Goal: Task Accomplishment & Management: Use online tool/utility

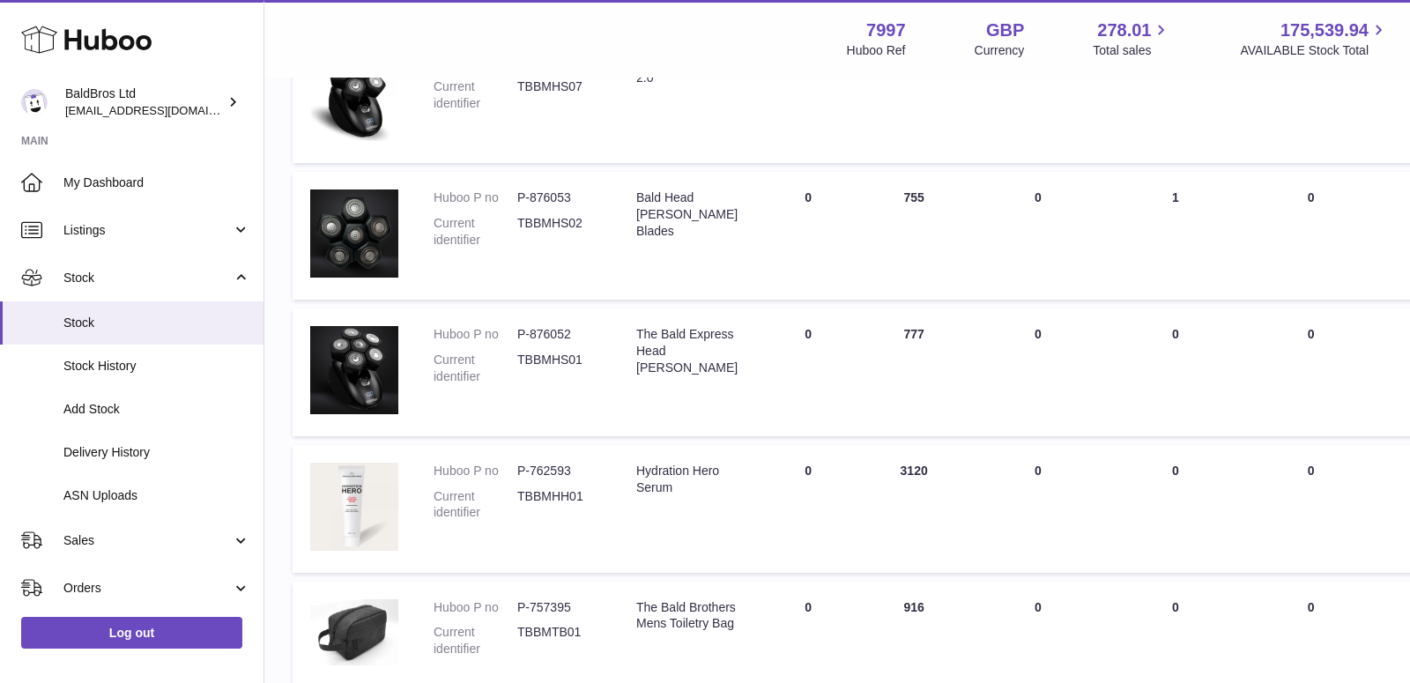
scroll to position [1207, 0]
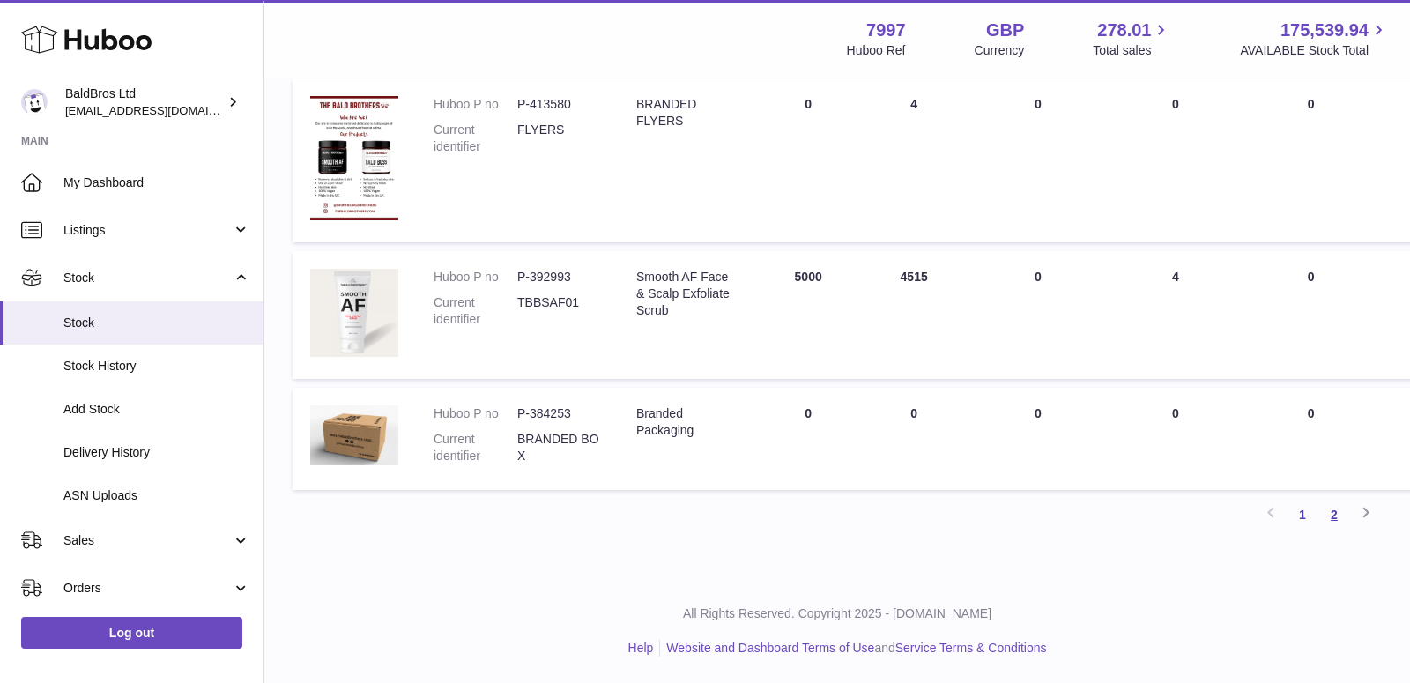
click at [1326, 514] on link "2" at bounding box center [1334, 515] width 32 height 32
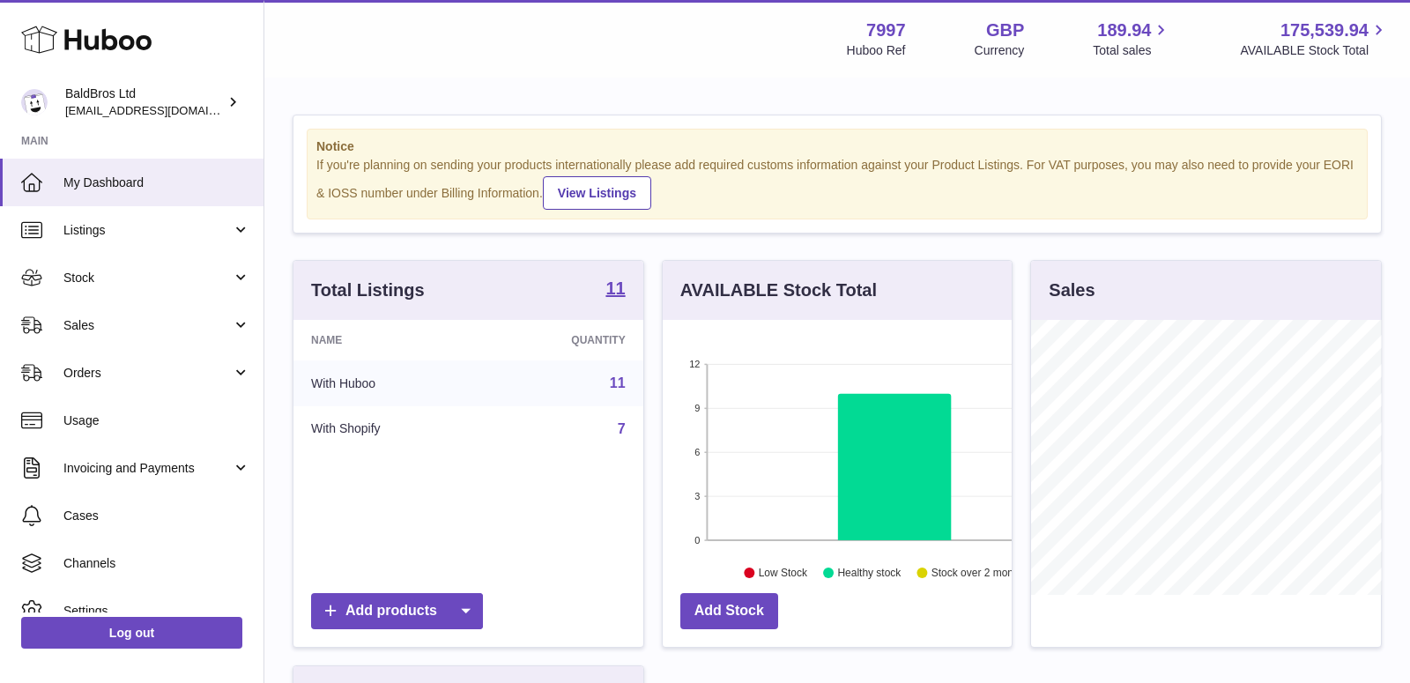
scroll to position [274, 350]
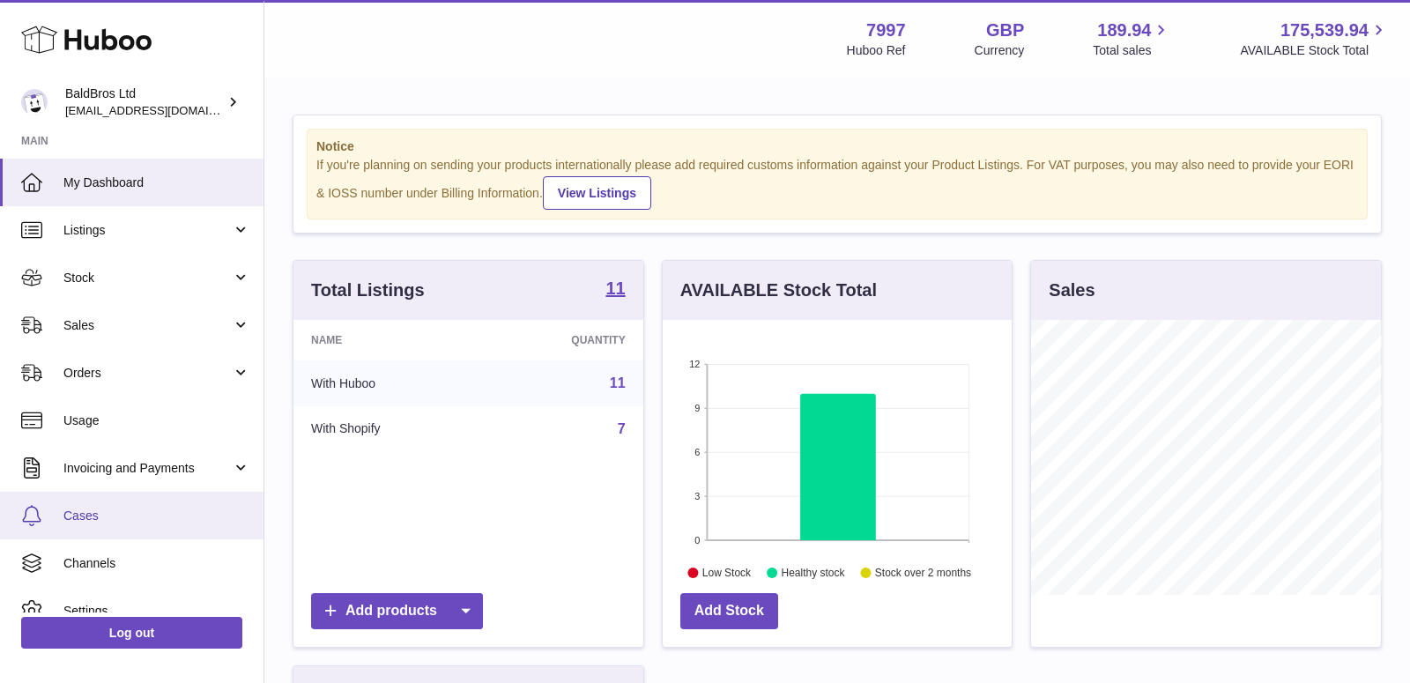
click at [118, 519] on span "Cases" at bounding box center [156, 515] width 187 height 17
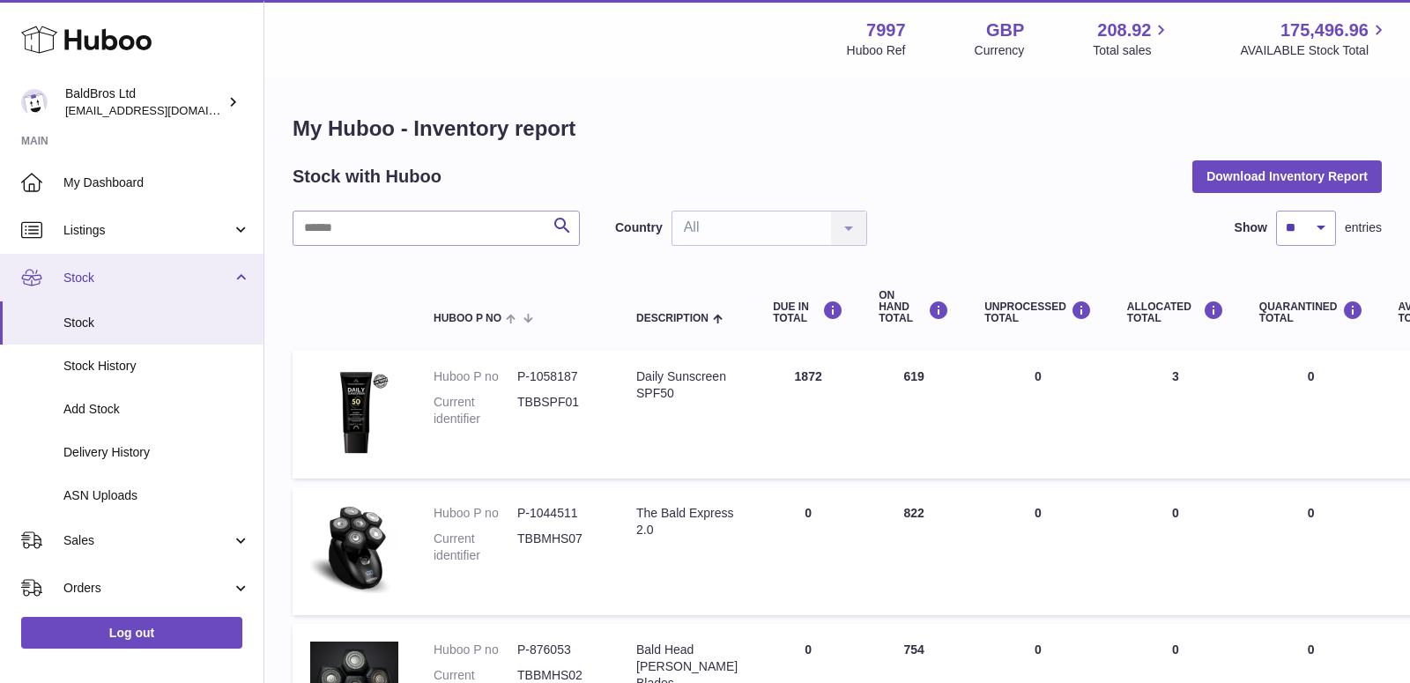
click at [123, 290] on link "Stock" at bounding box center [131, 278] width 263 height 48
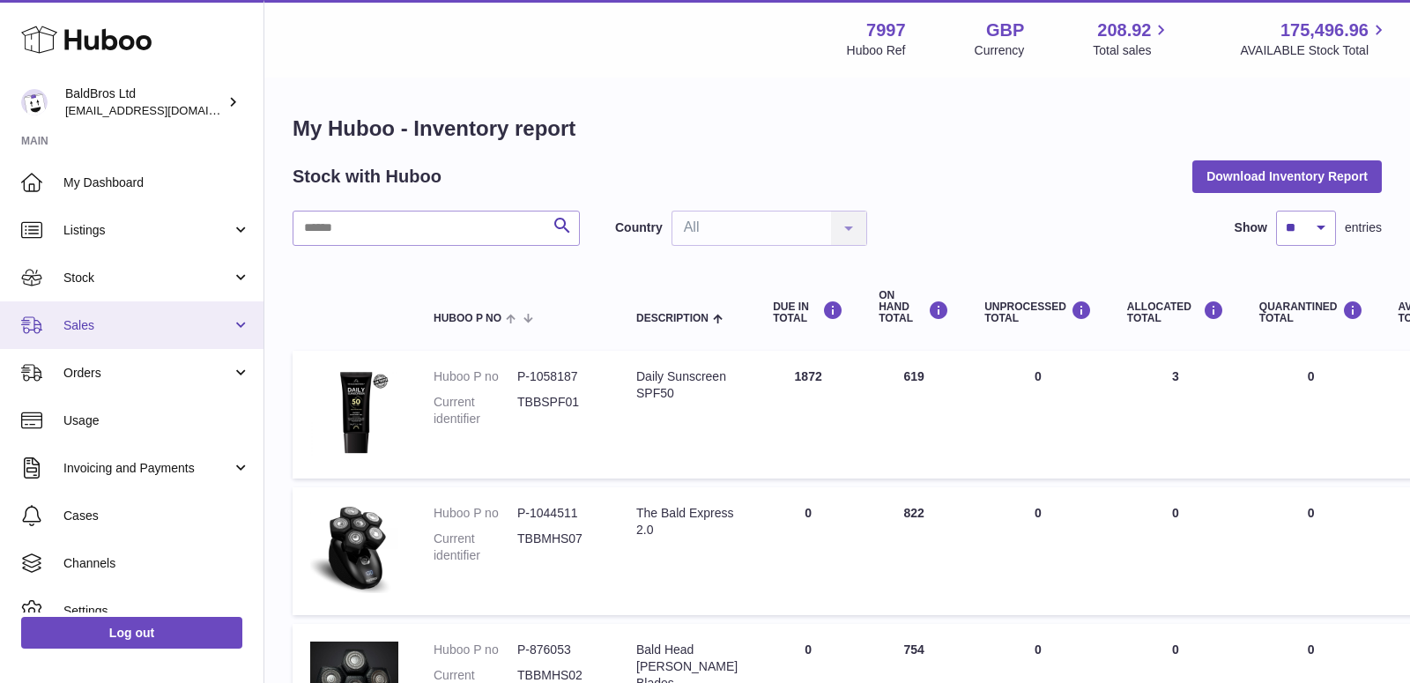
click at [104, 324] on span "Sales" at bounding box center [147, 325] width 168 height 17
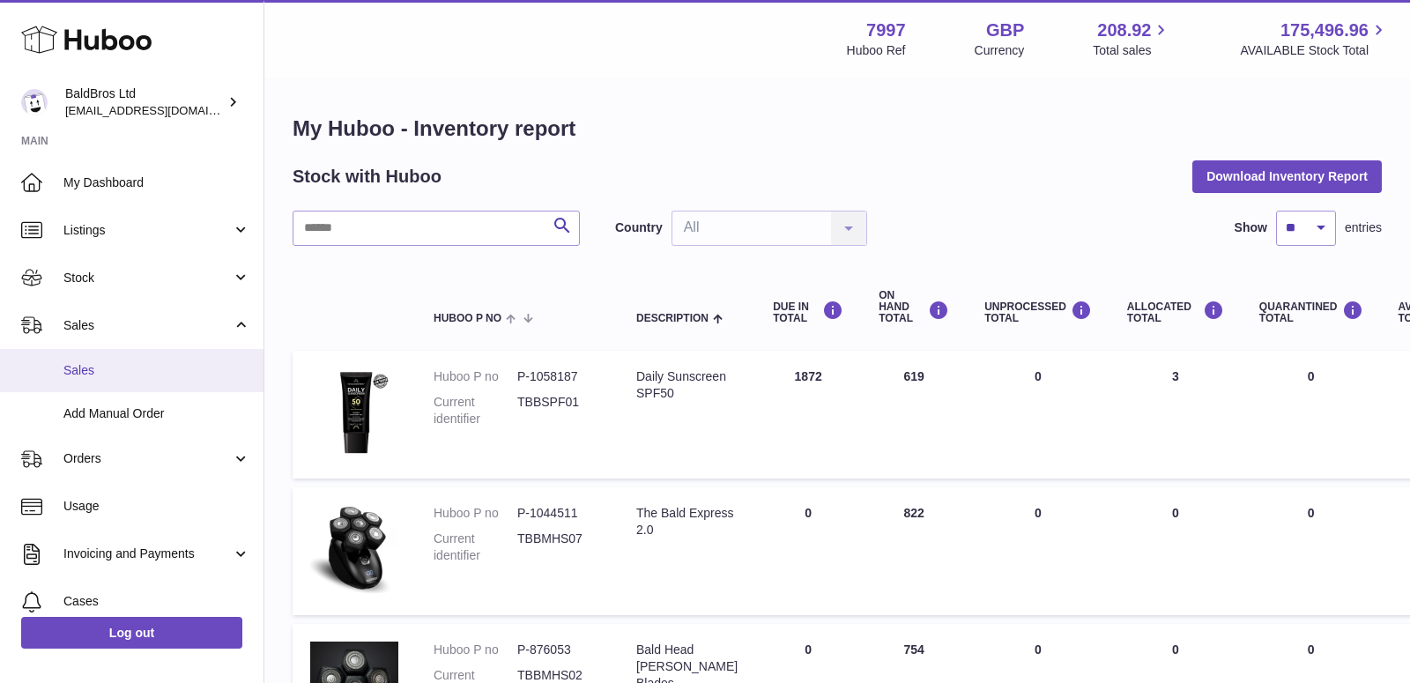
click at [98, 379] on link "Sales" at bounding box center [131, 370] width 263 height 43
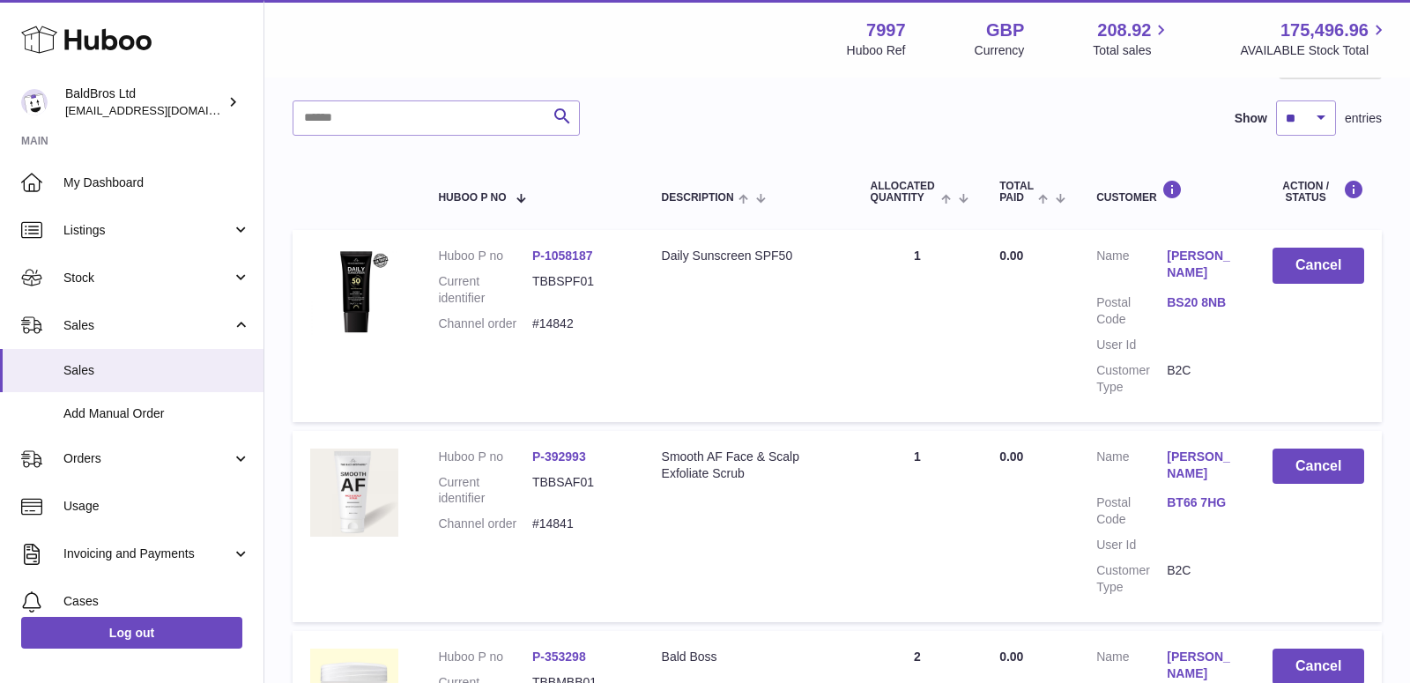
scroll to position [216, 0]
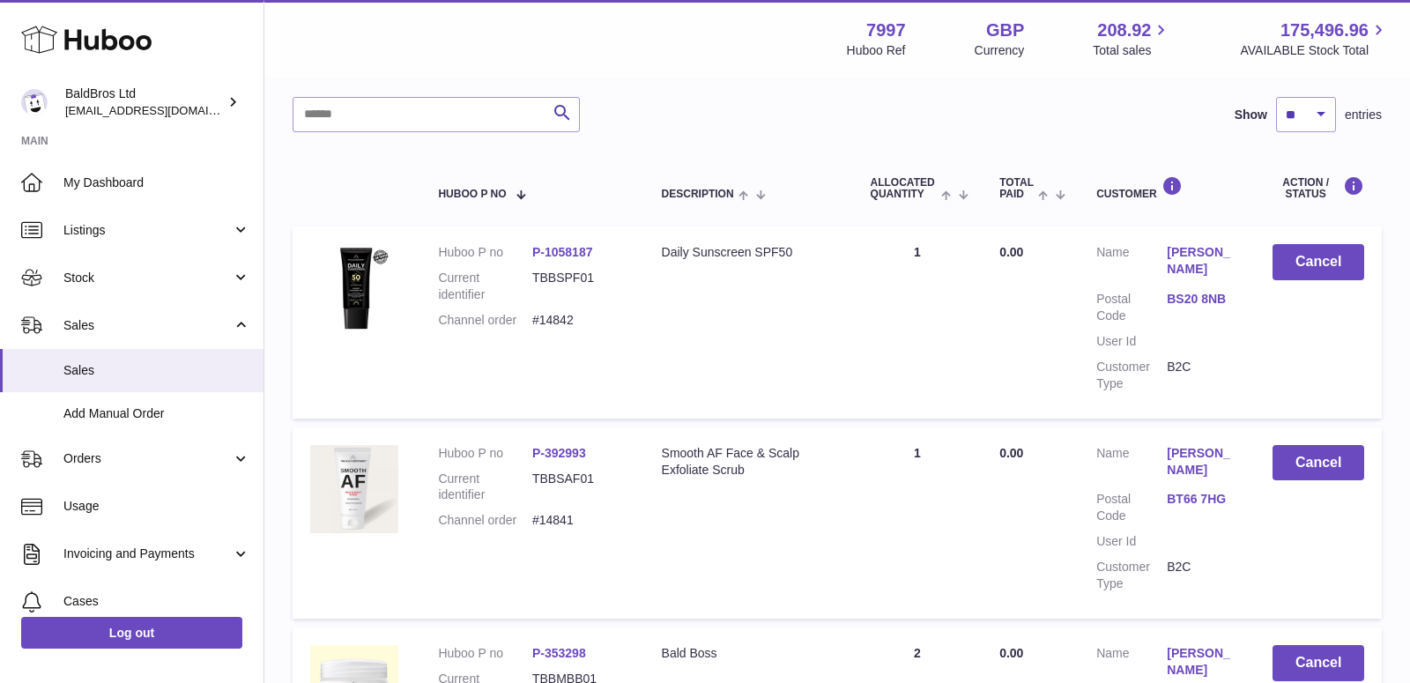
click at [1183, 447] on link "Nic Dowey" at bounding box center [1201, 461] width 70 height 33
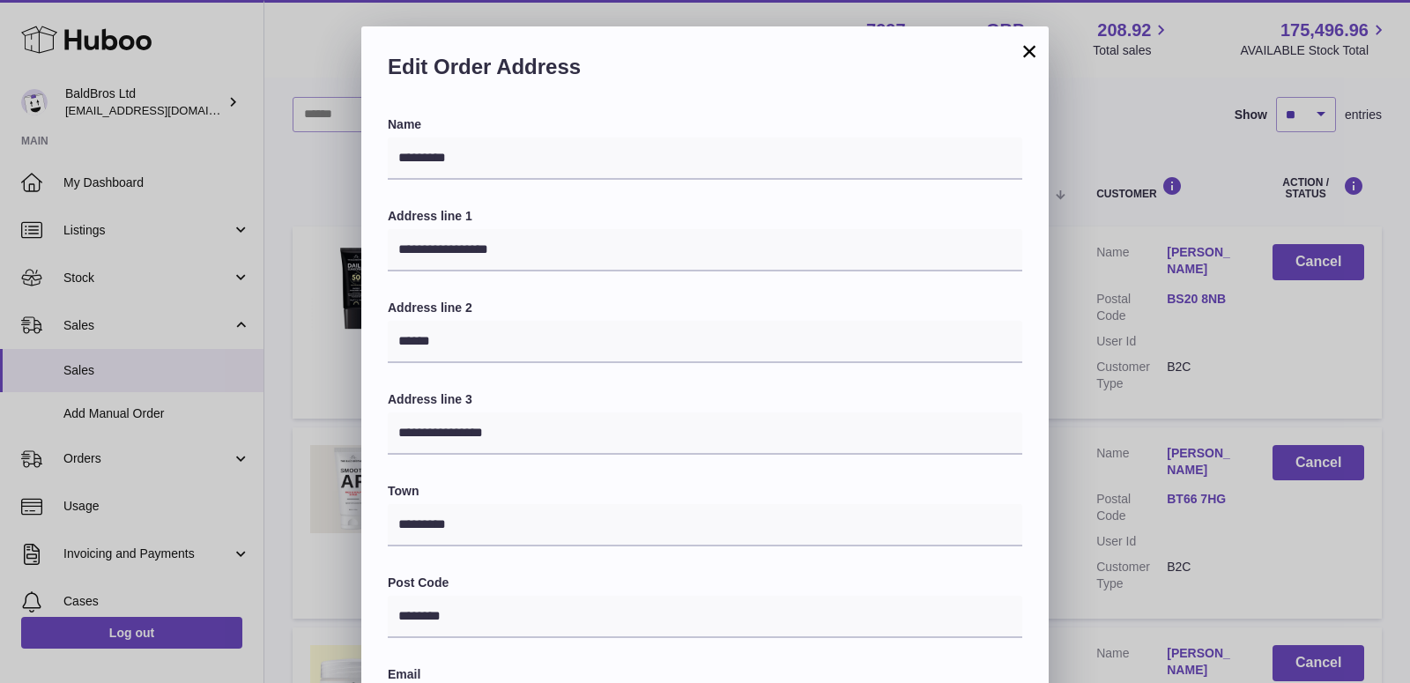
scroll to position [426, 0]
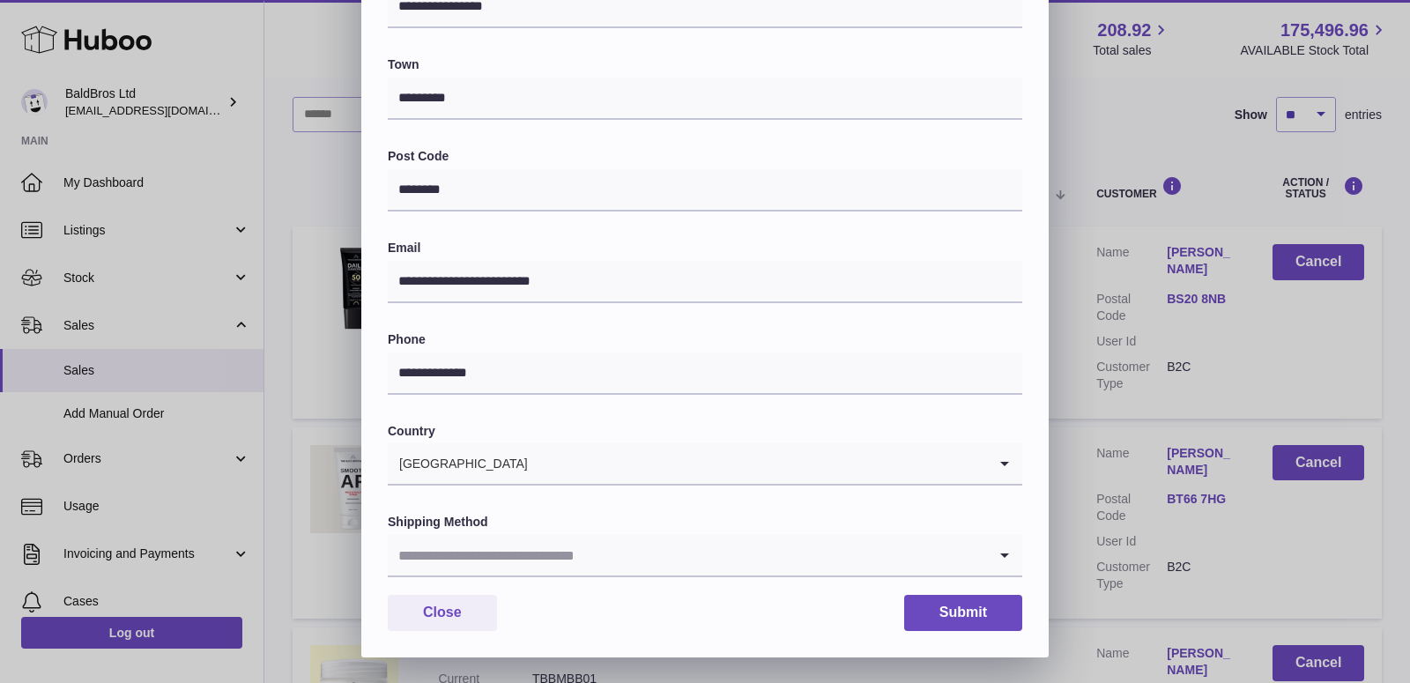
click at [604, 557] on input "Search for option" at bounding box center [687, 555] width 599 height 41
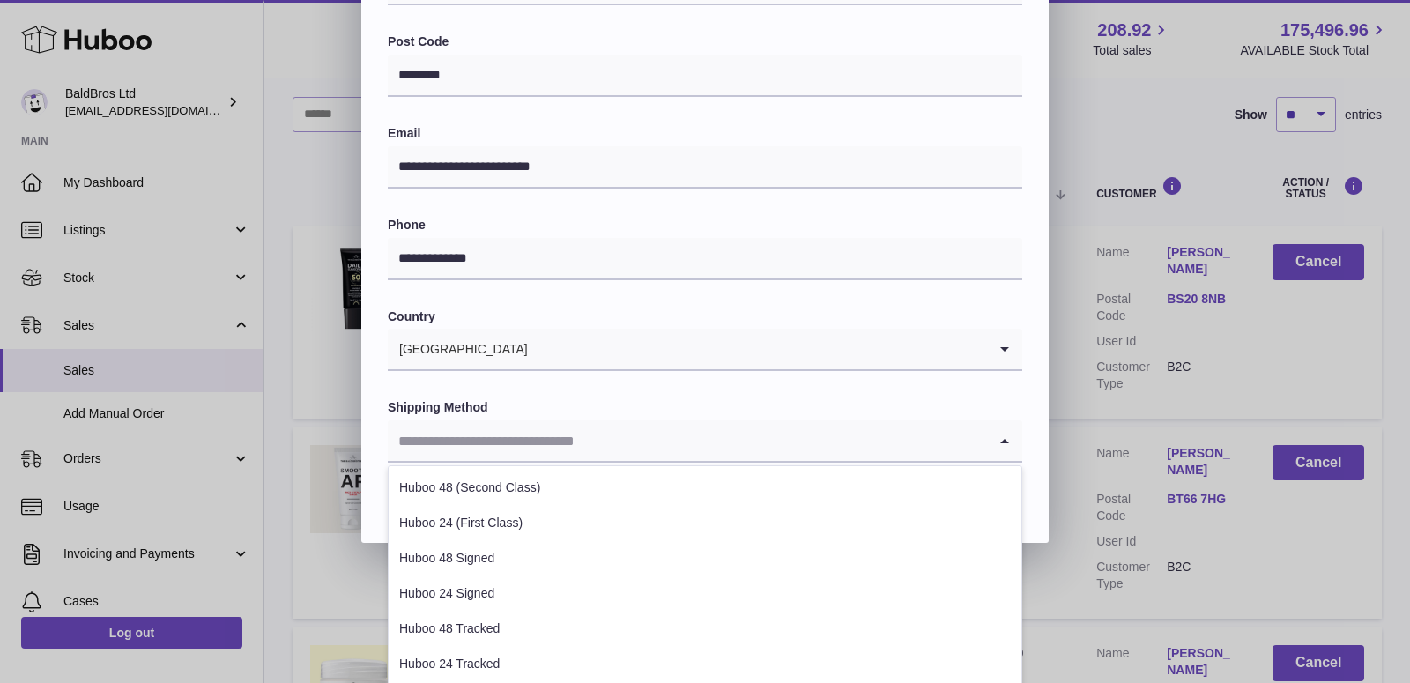
scroll to position [585, 0]
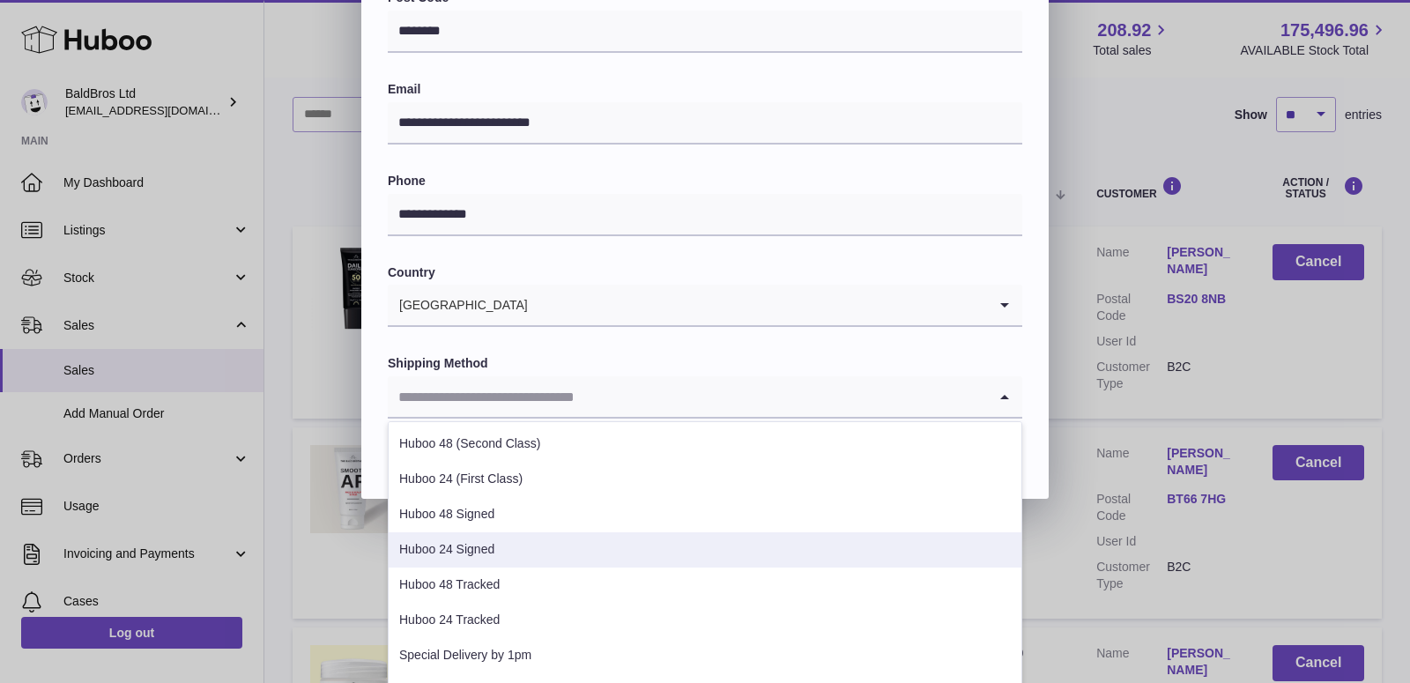
click at [543, 535] on li "Huboo 24 Signed" at bounding box center [705, 549] width 633 height 35
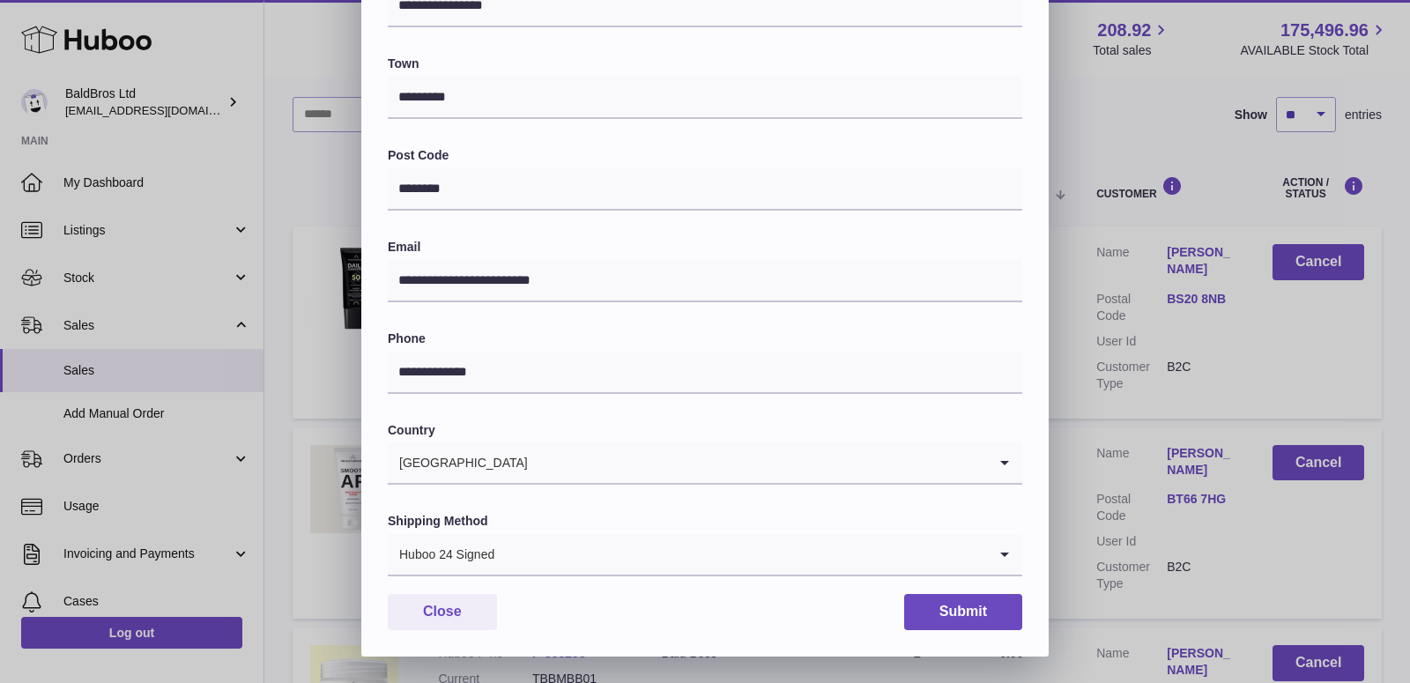
scroll to position [426, 0]
click at [965, 604] on button "Submit" at bounding box center [963, 613] width 118 height 36
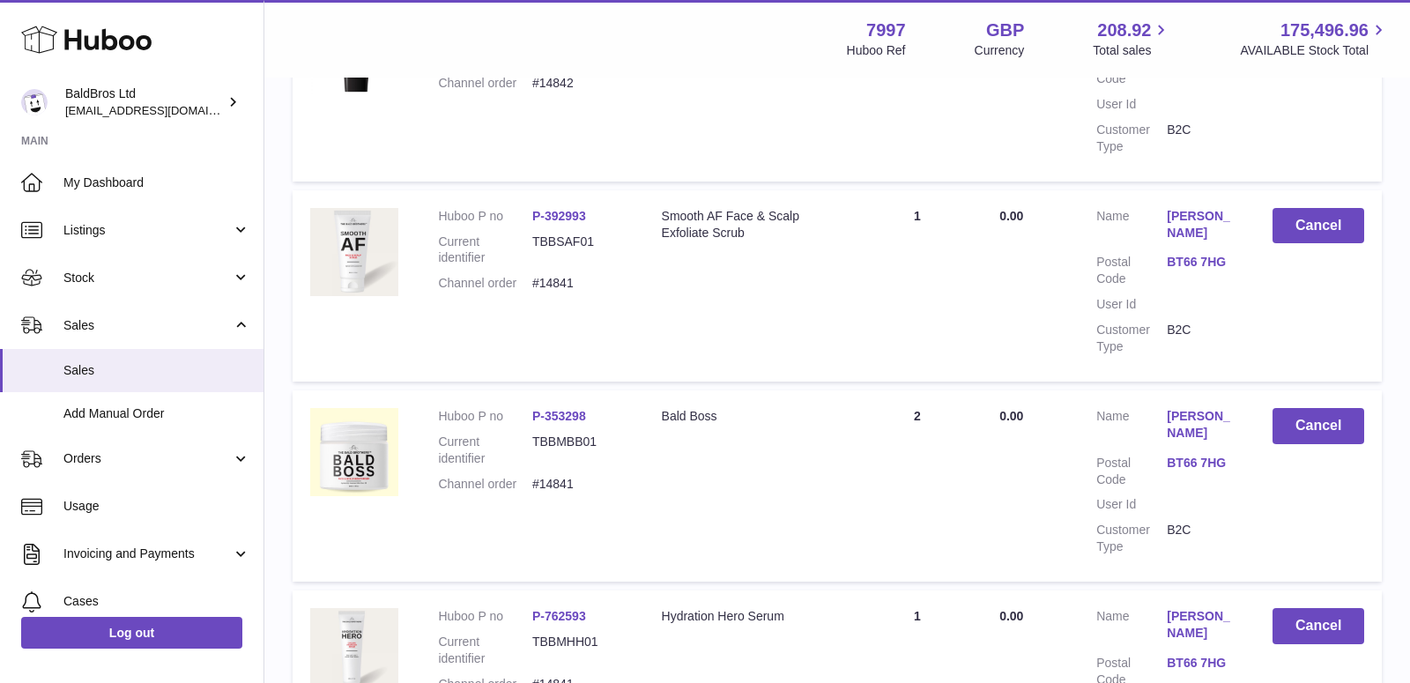
scroll to position [464, 0]
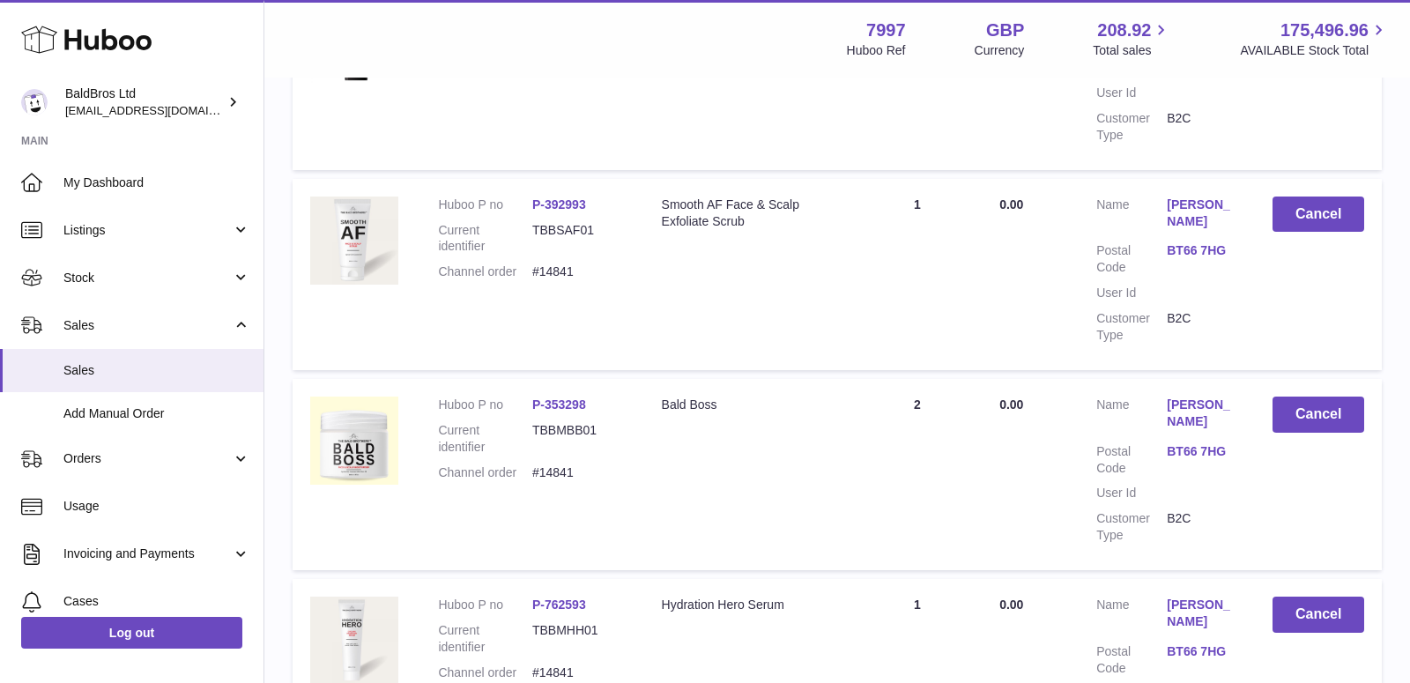
click at [1189, 396] on link "Nic Dowey" at bounding box center [1201, 412] width 70 height 33
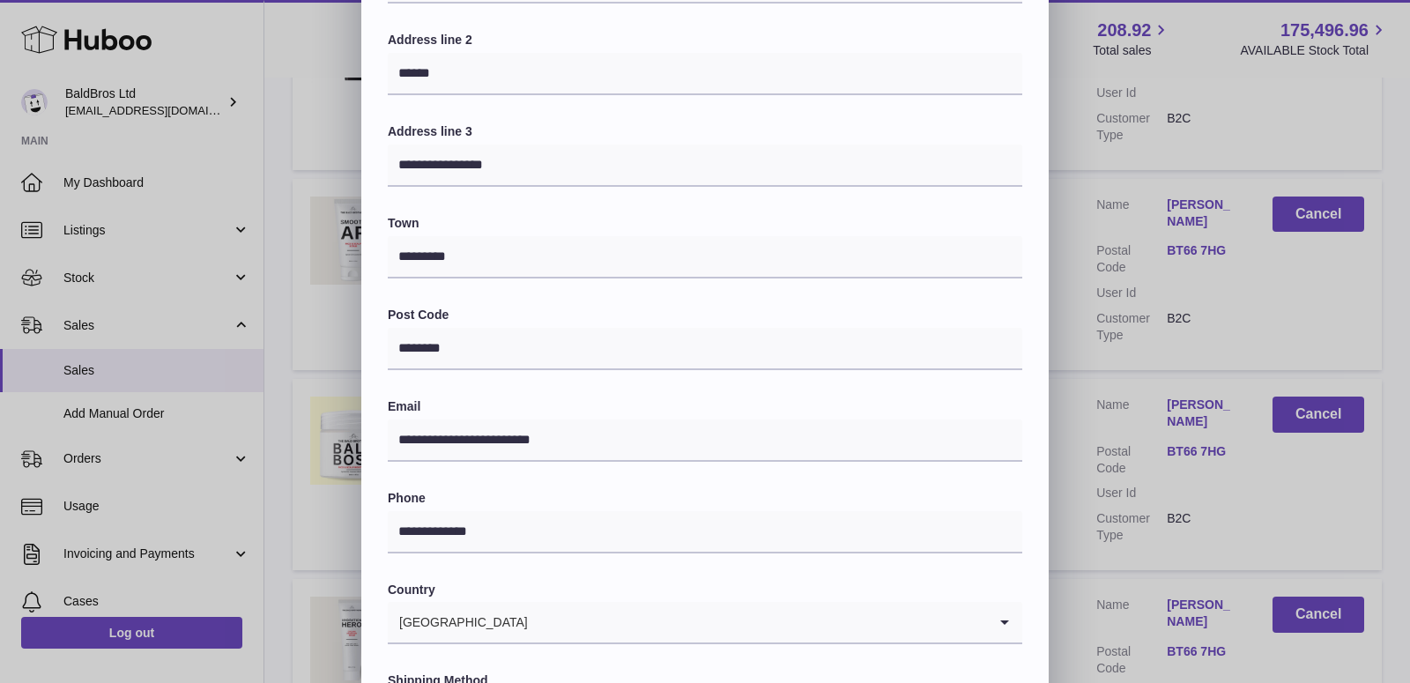
scroll to position [426, 0]
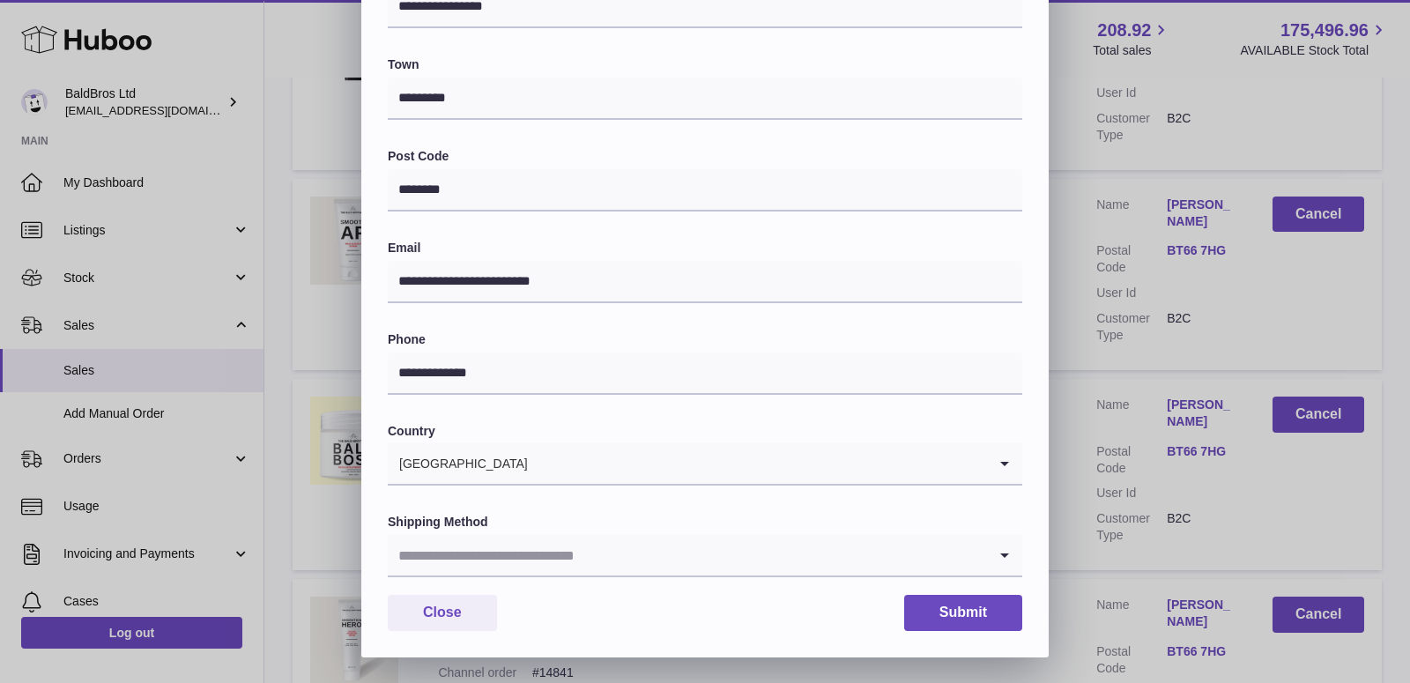
click at [555, 566] on input "Search for option" at bounding box center [687, 555] width 599 height 41
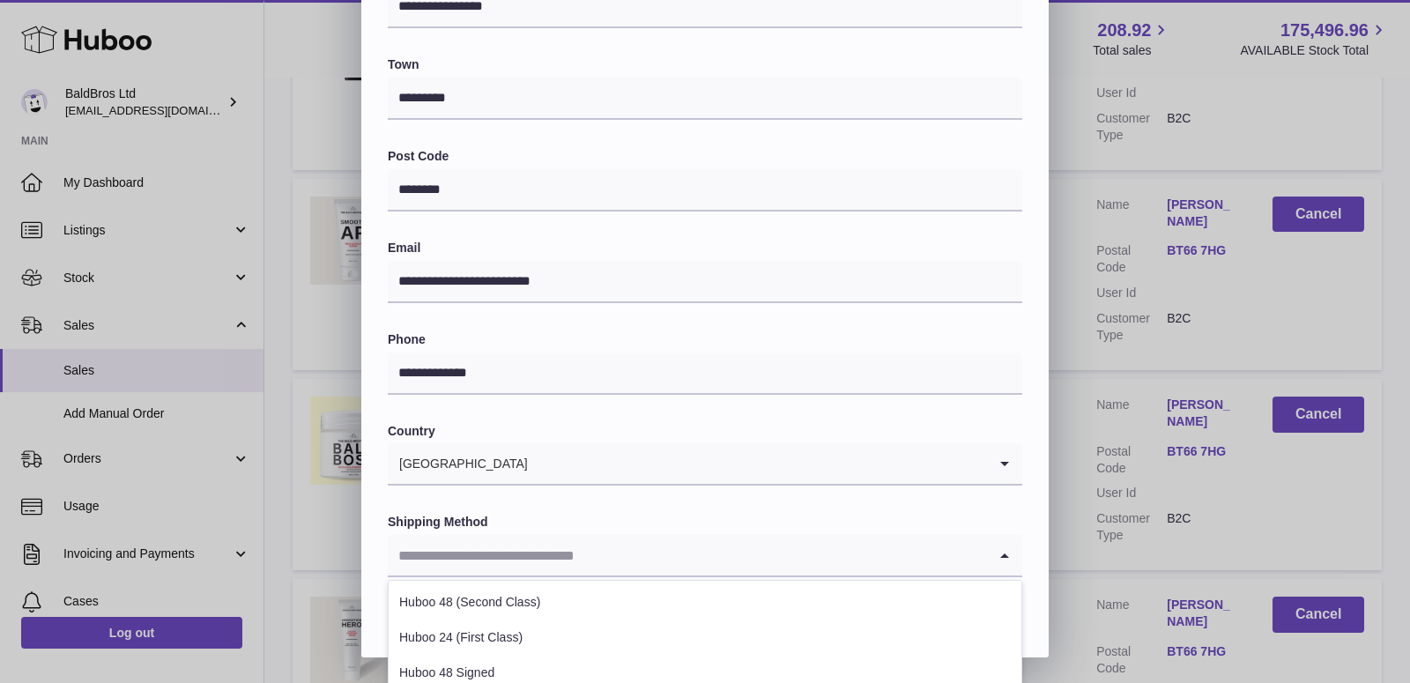
scroll to position [595, 0]
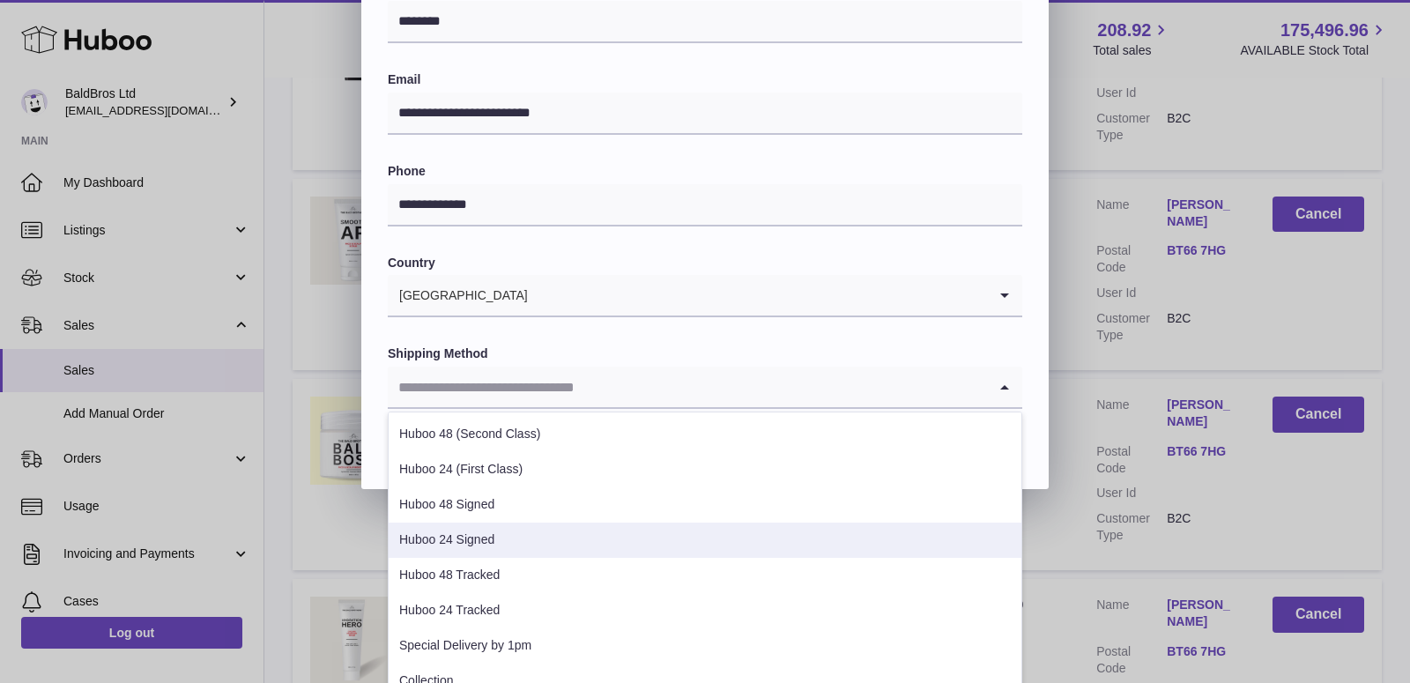
click at [467, 537] on li "Huboo 24 Signed" at bounding box center [705, 539] width 633 height 35
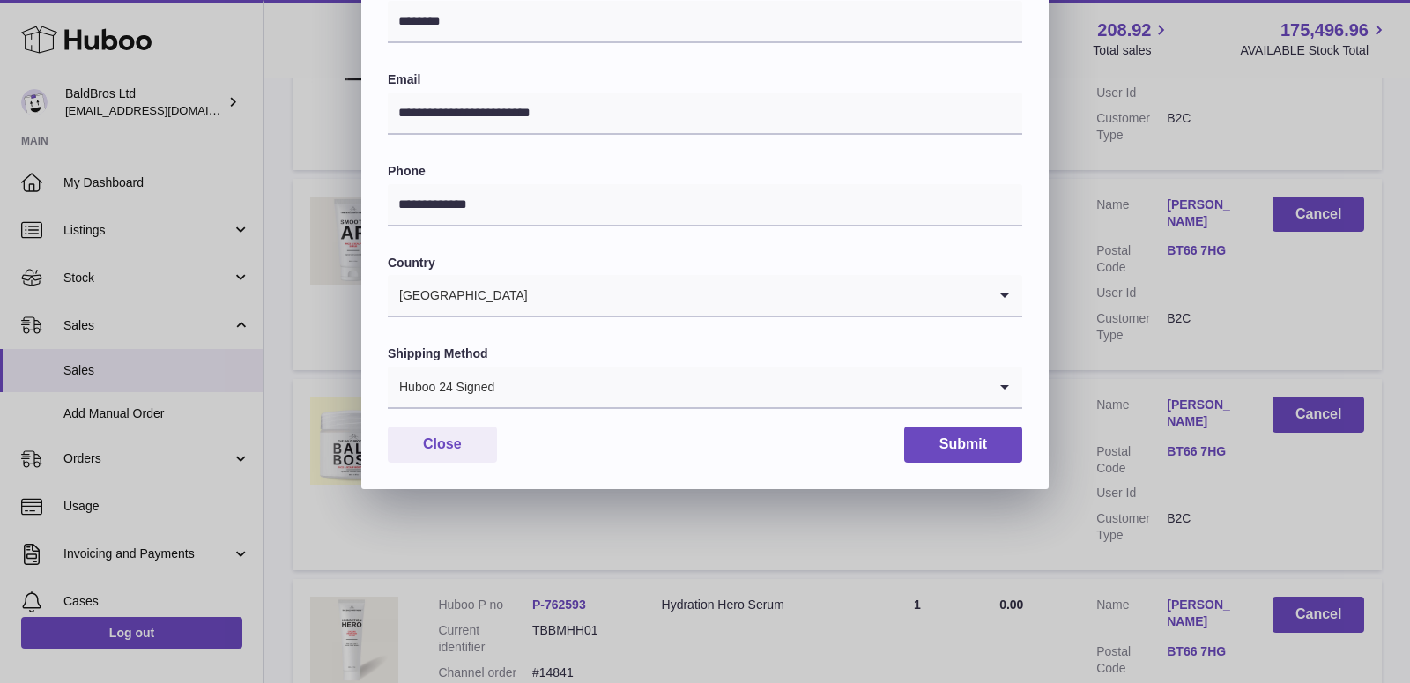
scroll to position [426, 0]
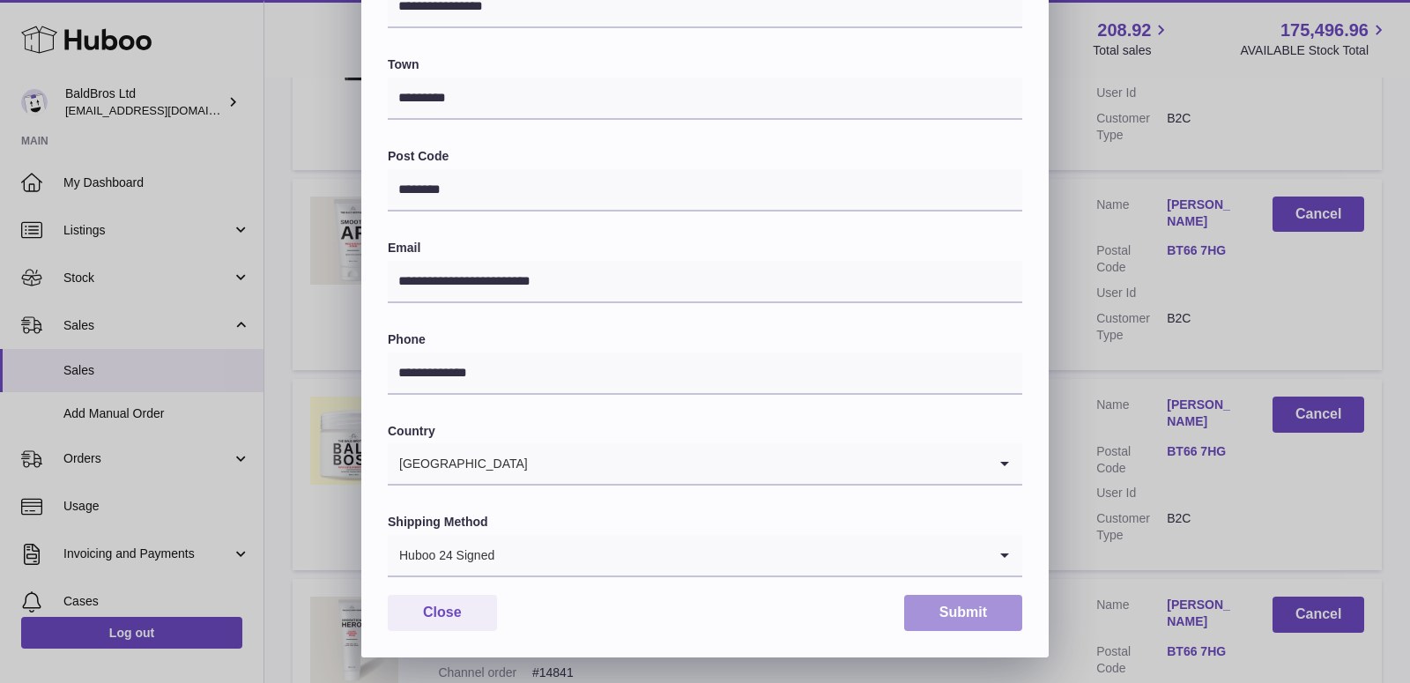
click at [968, 626] on button "Submit" at bounding box center [963, 613] width 118 height 36
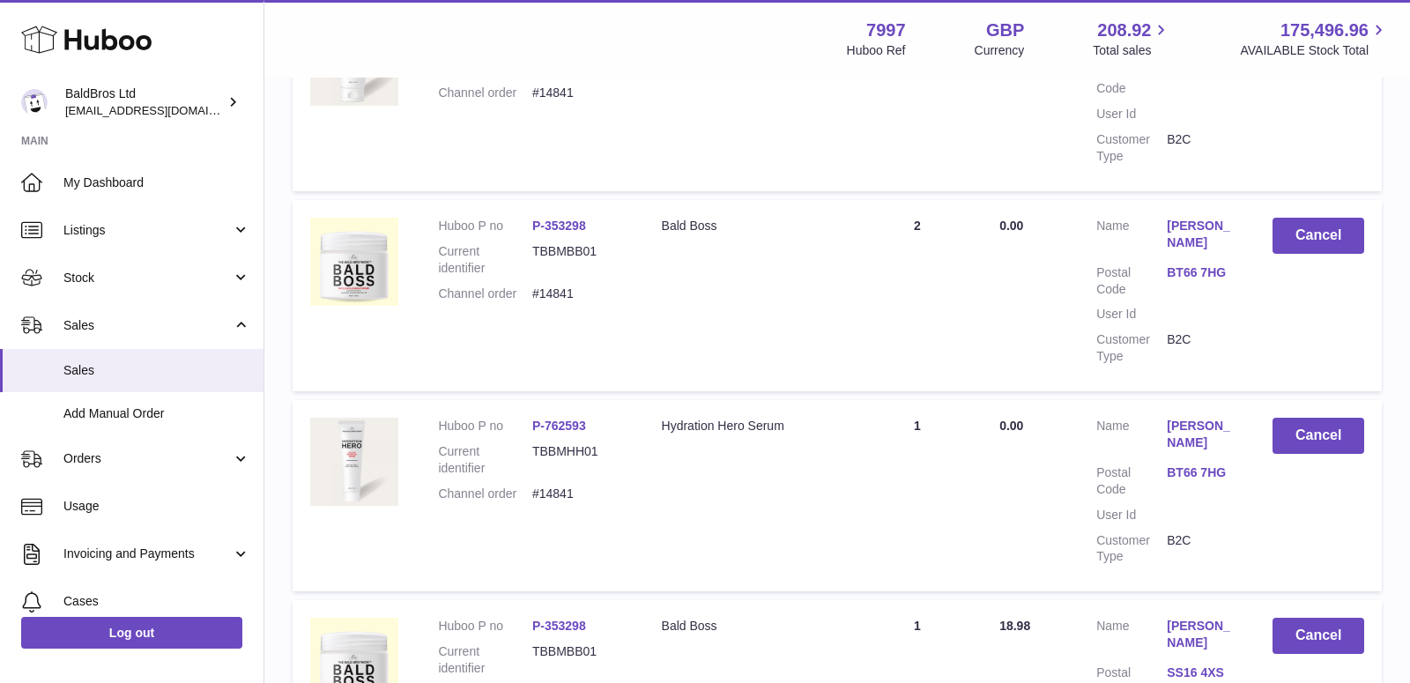
scroll to position [717, 0]
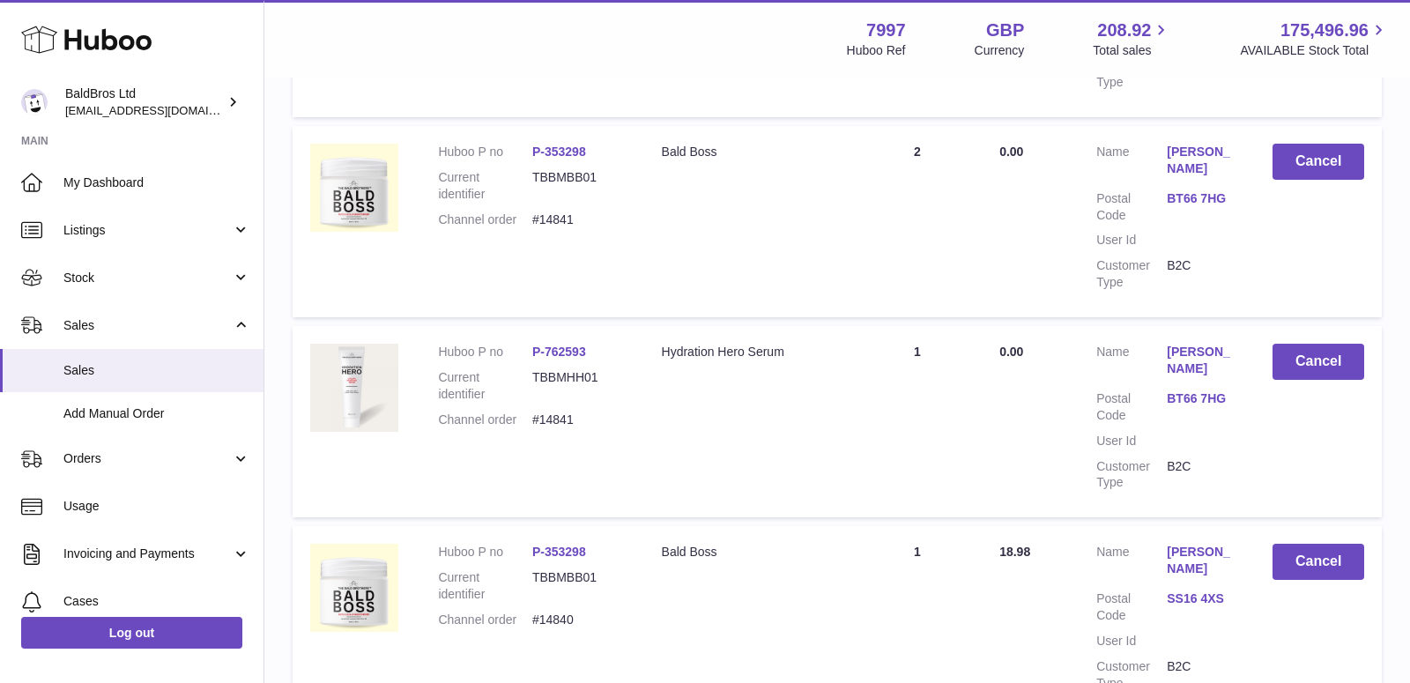
click at [1188, 344] on link "Nic Dowey" at bounding box center [1201, 360] width 70 height 33
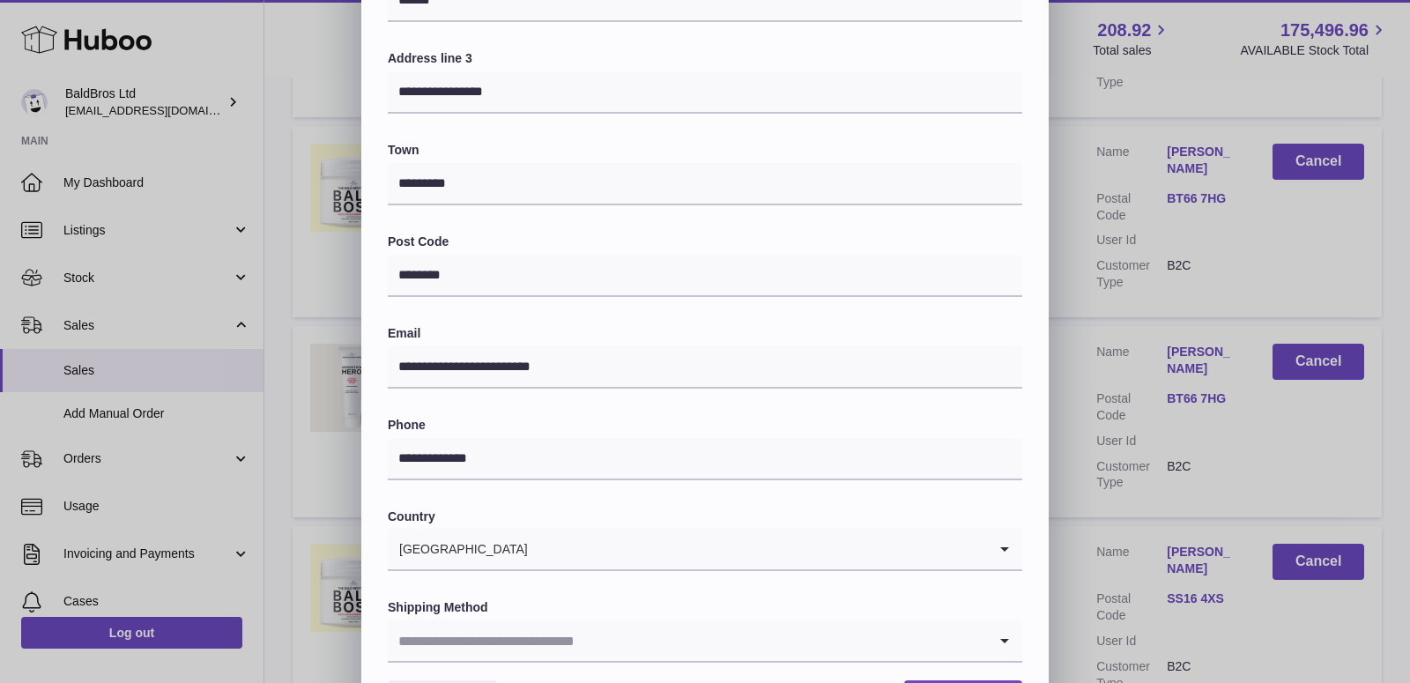
scroll to position [426, 0]
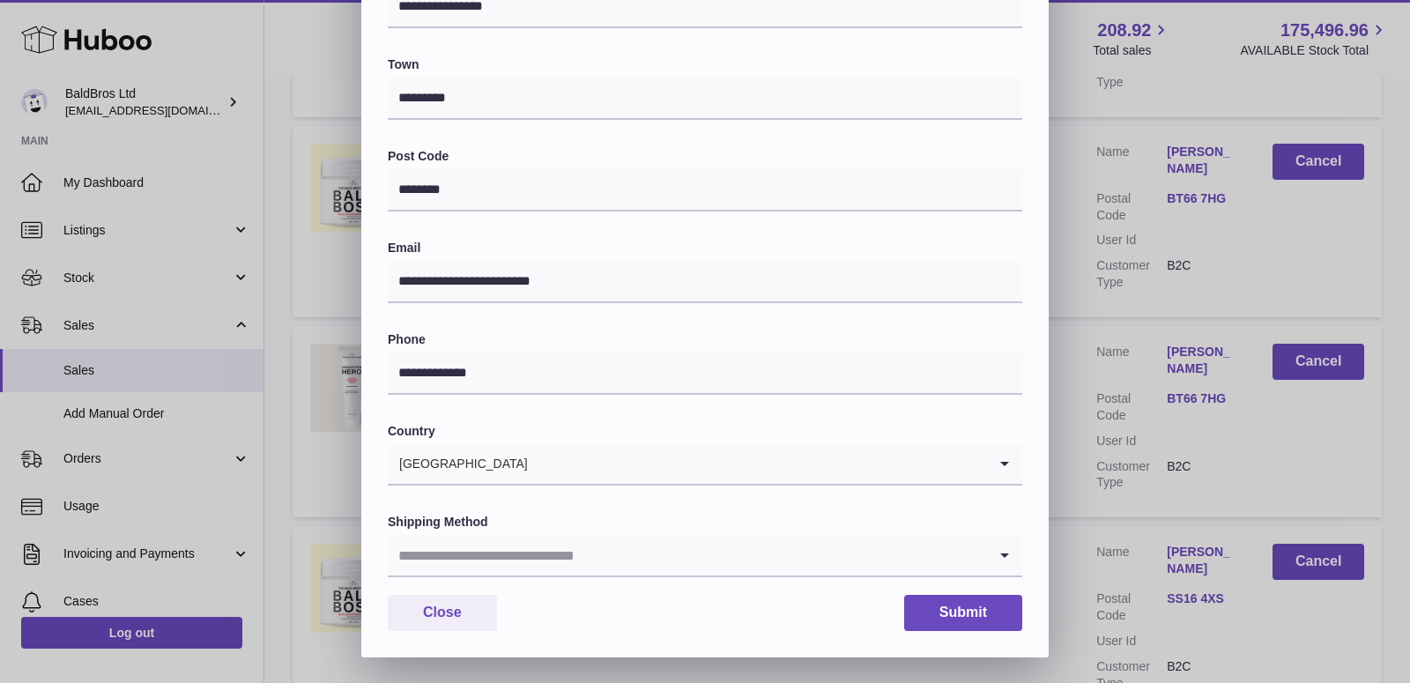
click at [589, 554] on input "Search for option" at bounding box center [687, 555] width 599 height 41
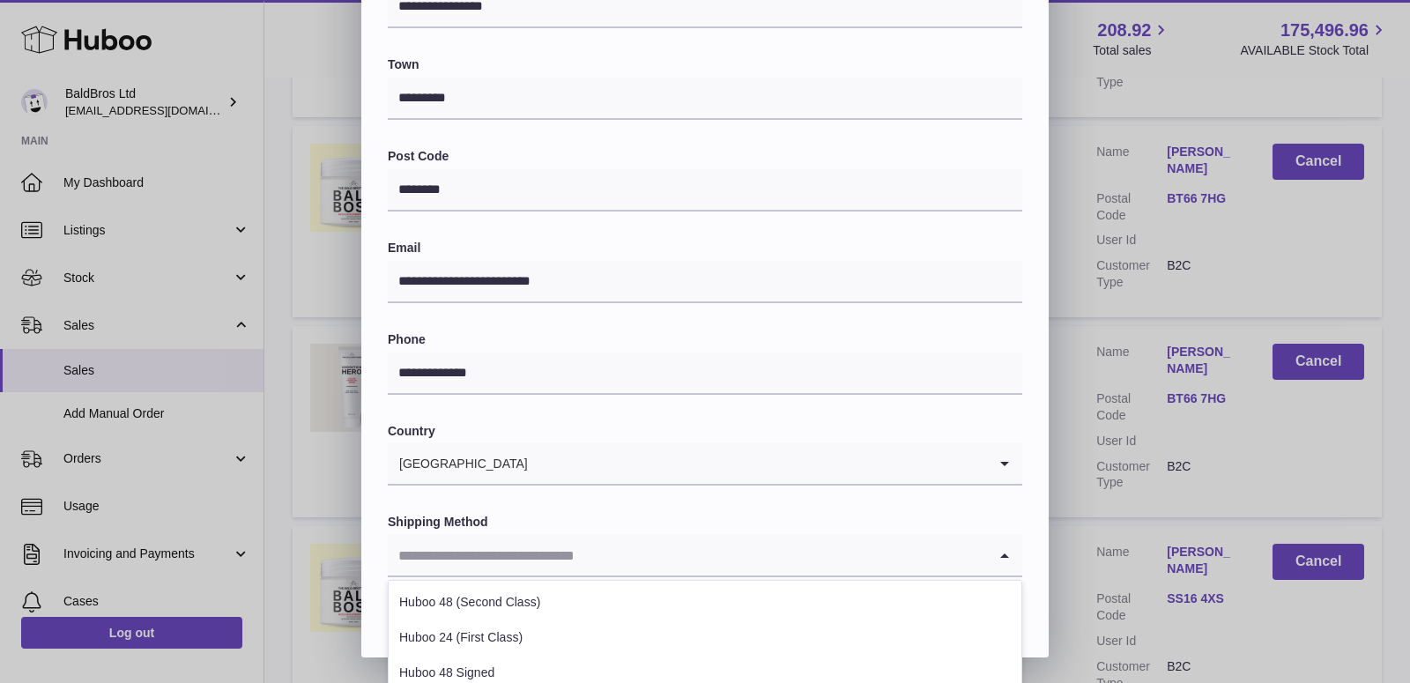
scroll to position [631, 0]
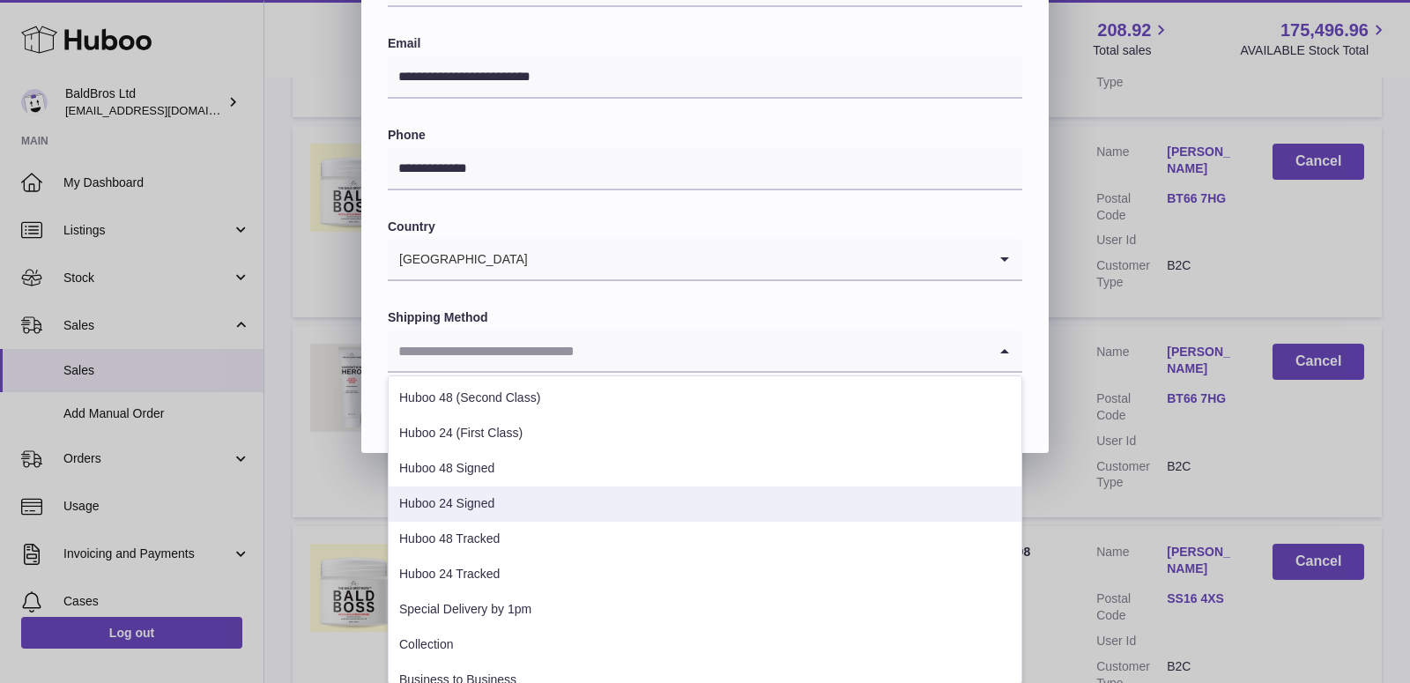
click at [482, 496] on li "Huboo 24 Signed" at bounding box center [705, 503] width 633 height 35
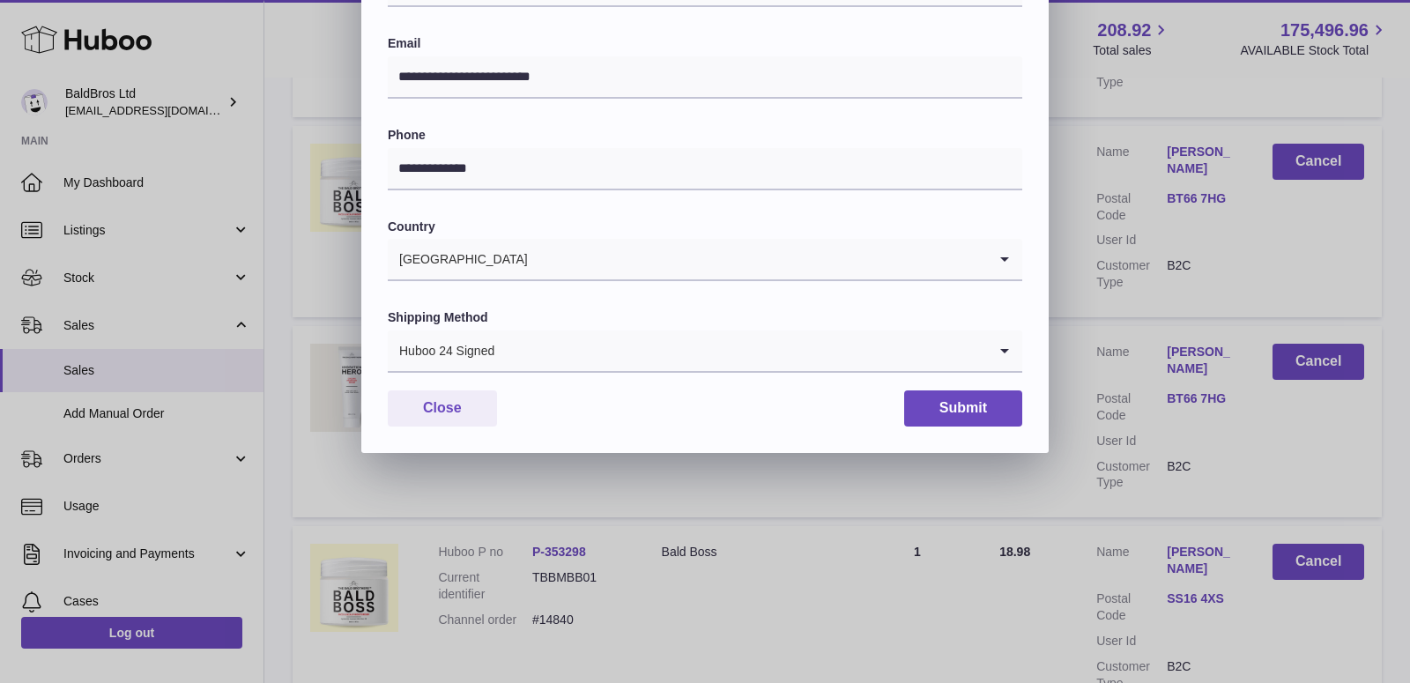
scroll to position [426, 0]
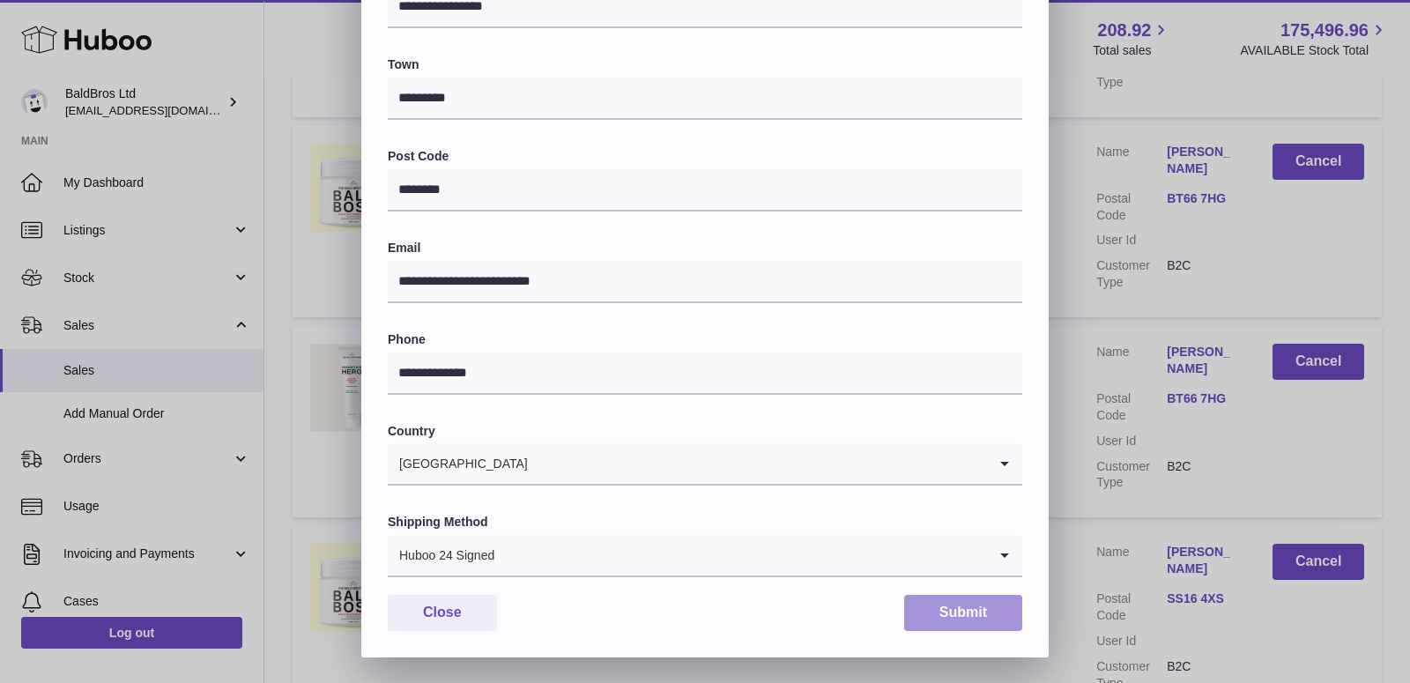
click at [1002, 621] on button "Submit" at bounding box center [963, 613] width 118 height 36
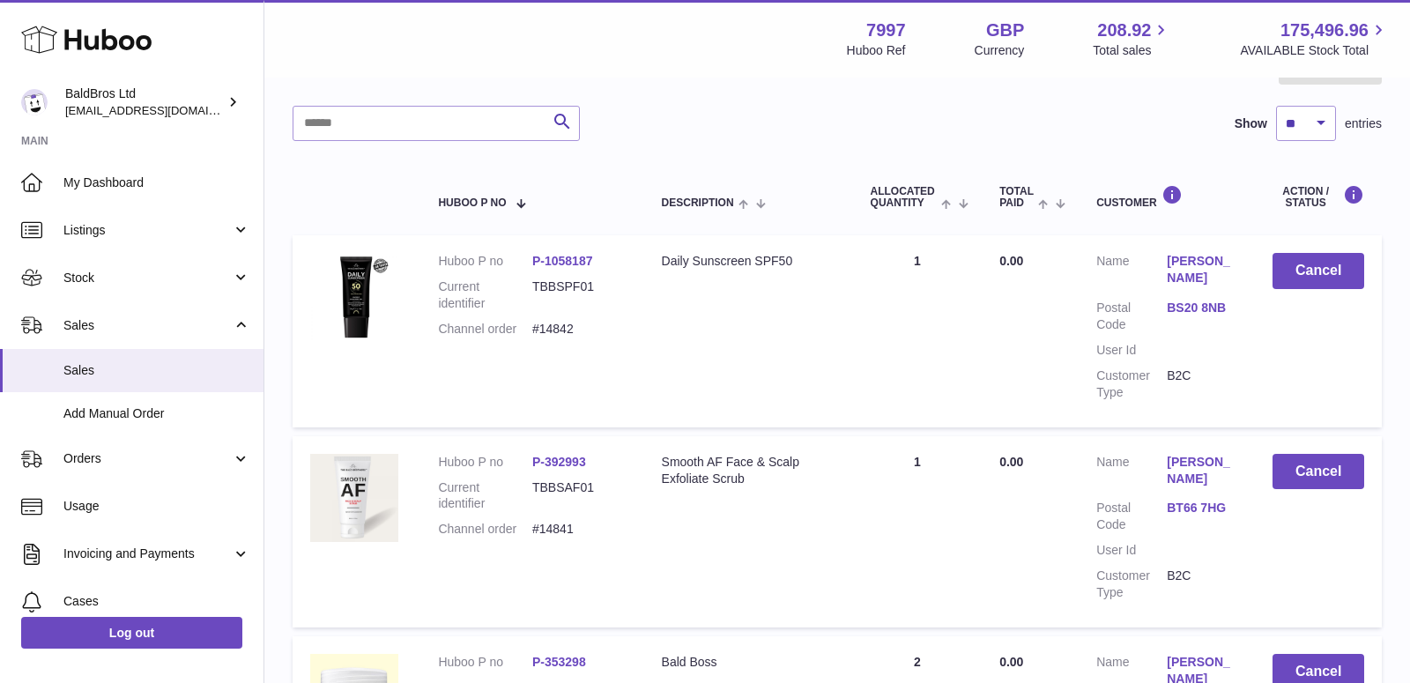
scroll to position [190, 0]
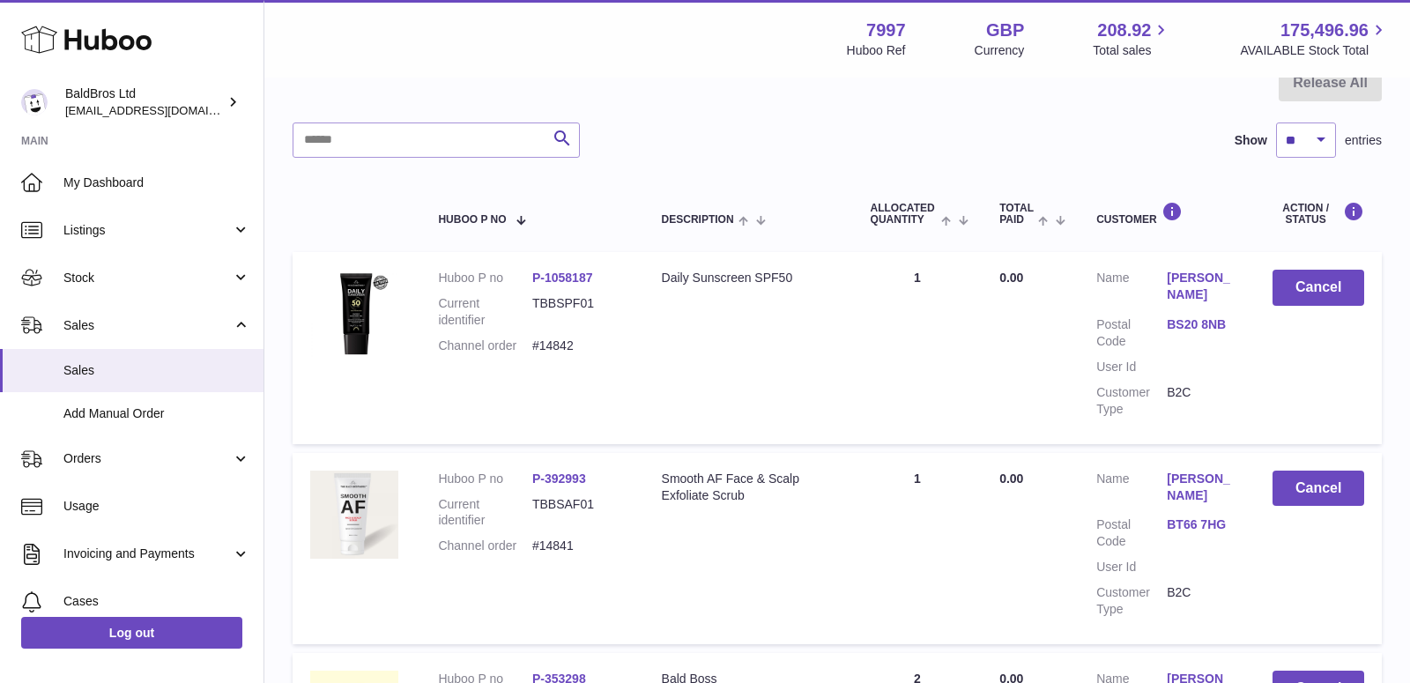
click at [1197, 273] on link "Matt Fielding" at bounding box center [1201, 286] width 70 height 33
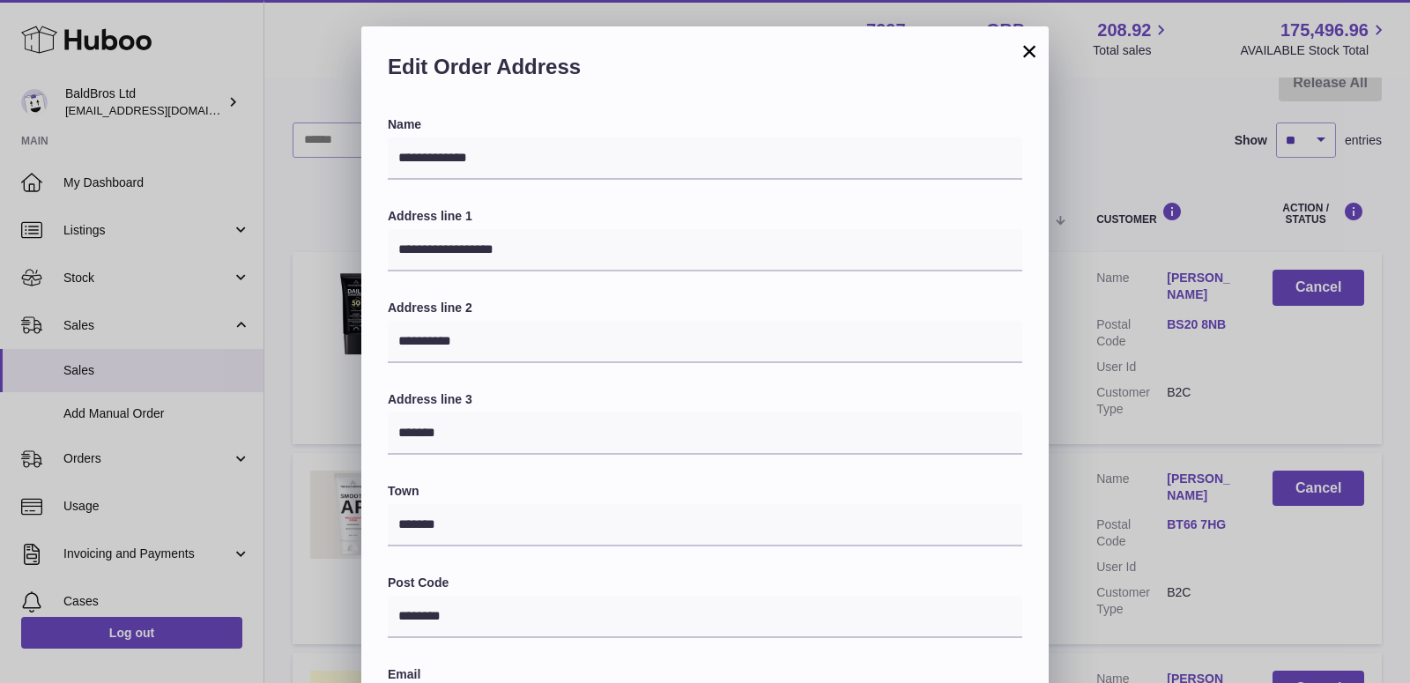
scroll to position [426, 0]
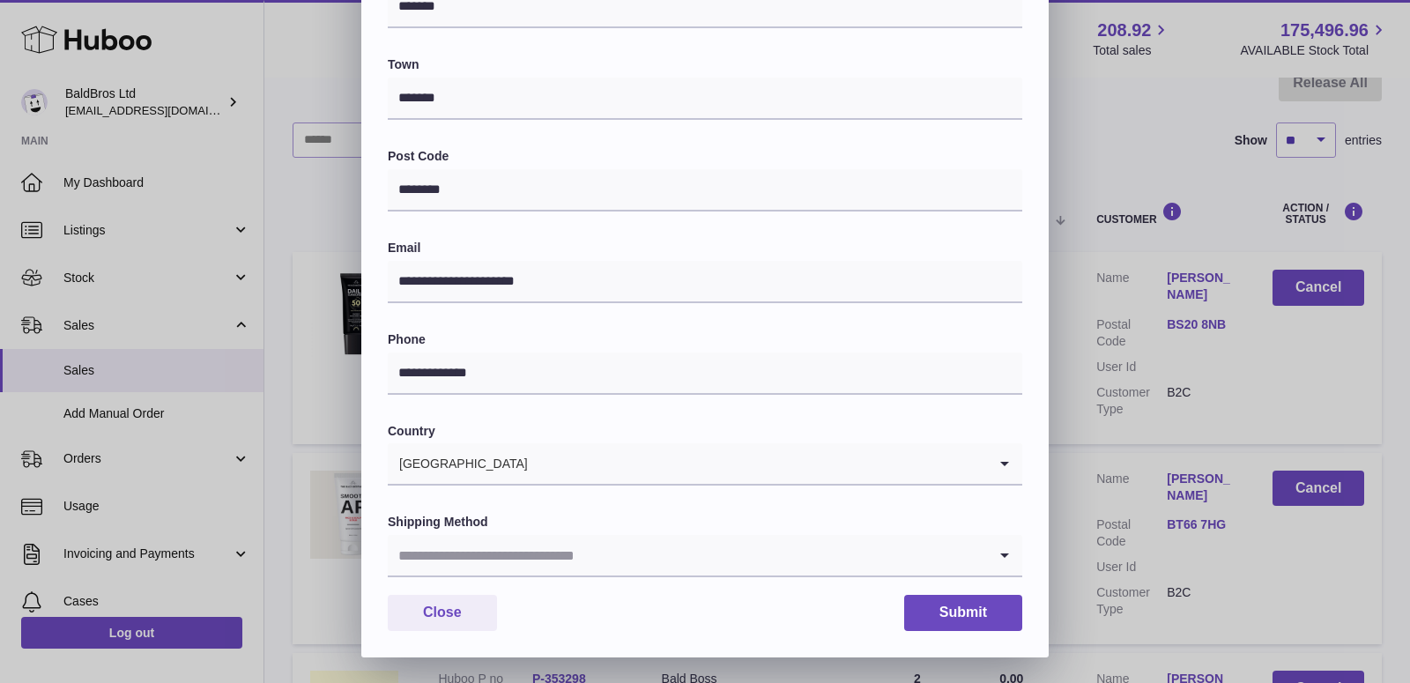
click at [591, 534] on div "Shipping Method Loading..." at bounding box center [705, 545] width 634 height 63
click at [578, 555] on input "Search for option" at bounding box center [687, 555] width 599 height 41
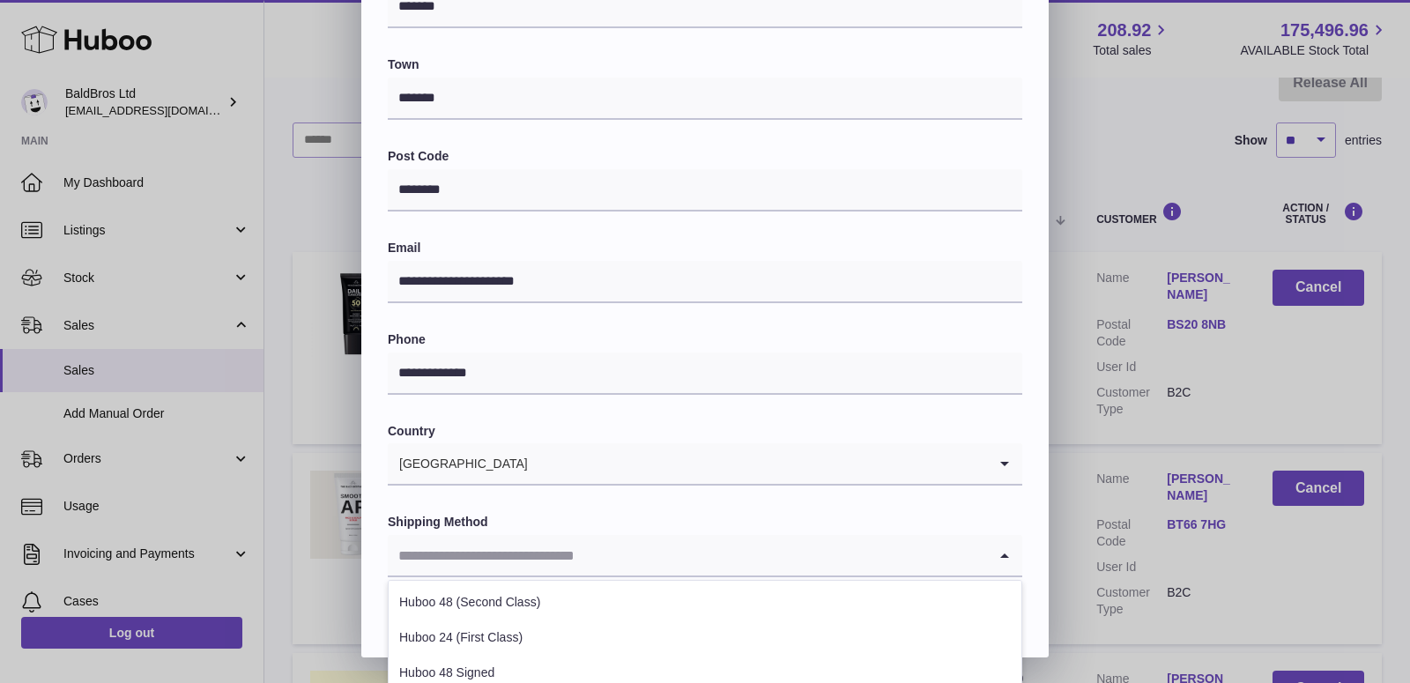
scroll to position [521, 0]
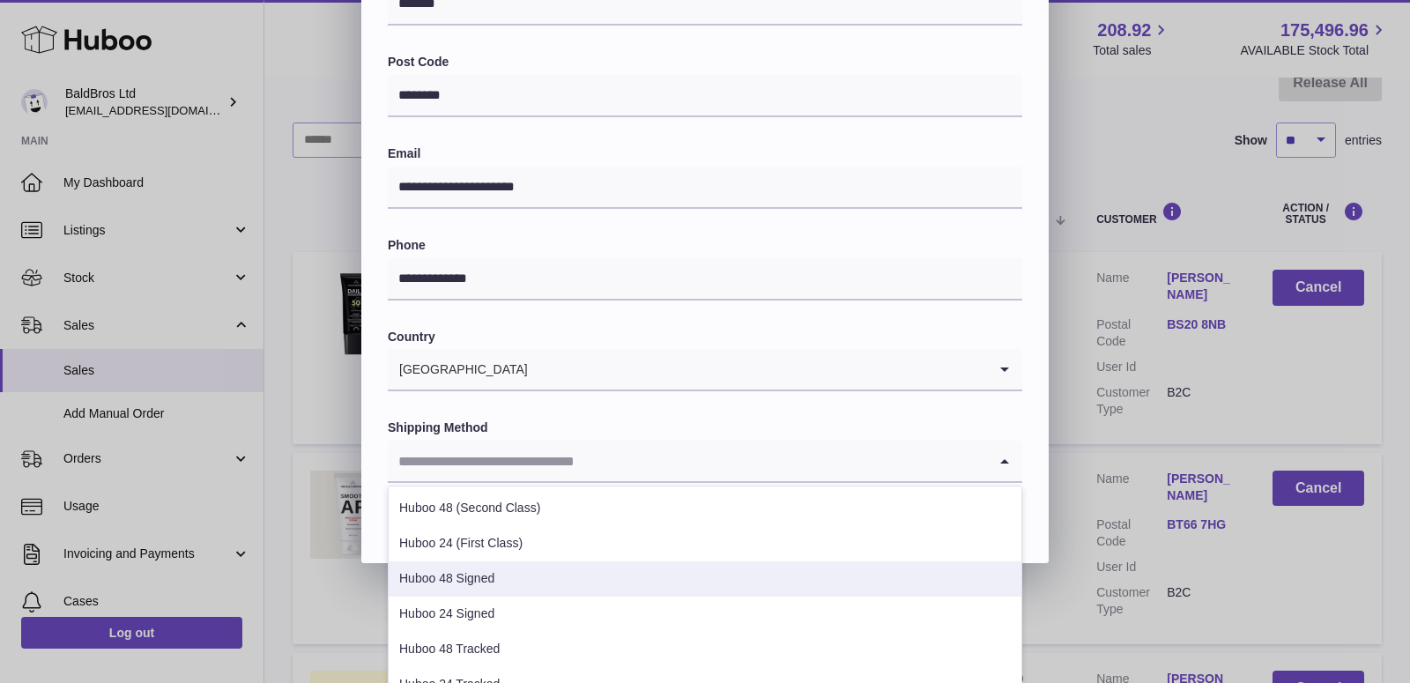
click at [499, 579] on li "Huboo 48 Signed" at bounding box center [705, 578] width 633 height 35
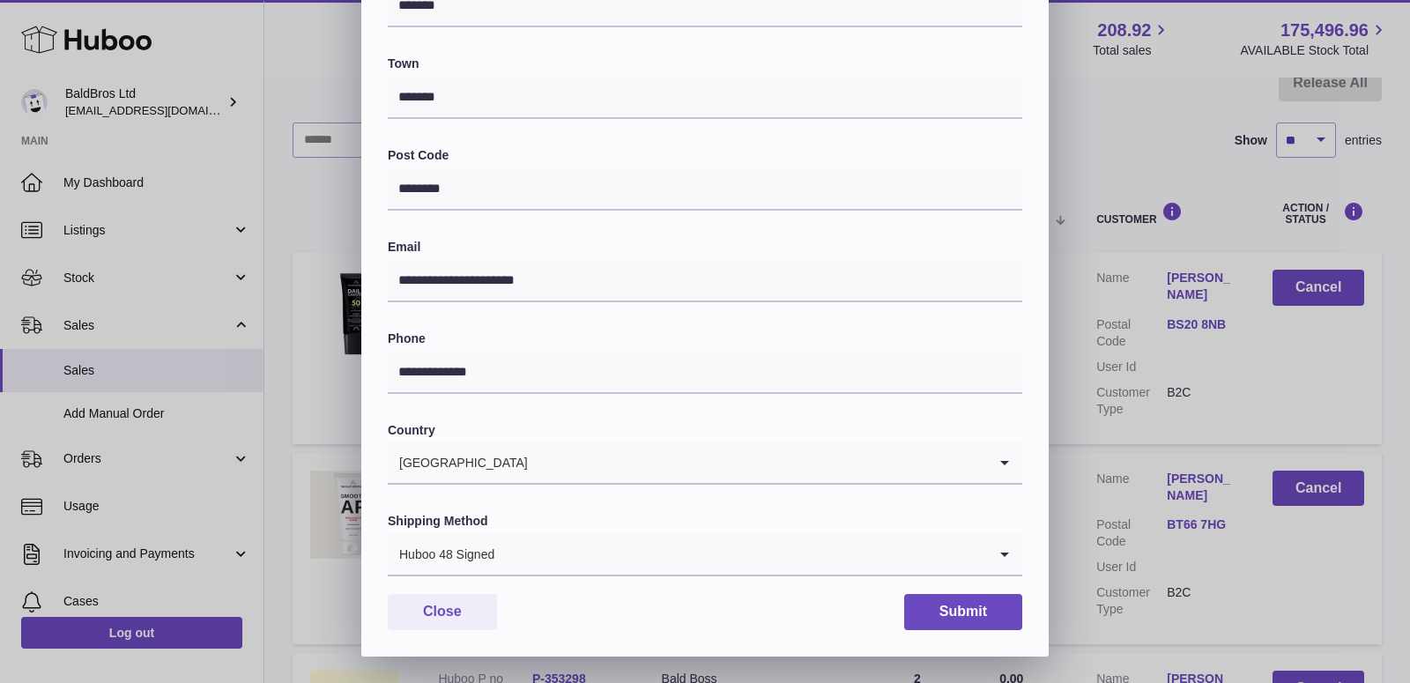
scroll to position [426, 0]
click at [995, 608] on button "Submit" at bounding box center [963, 613] width 118 height 36
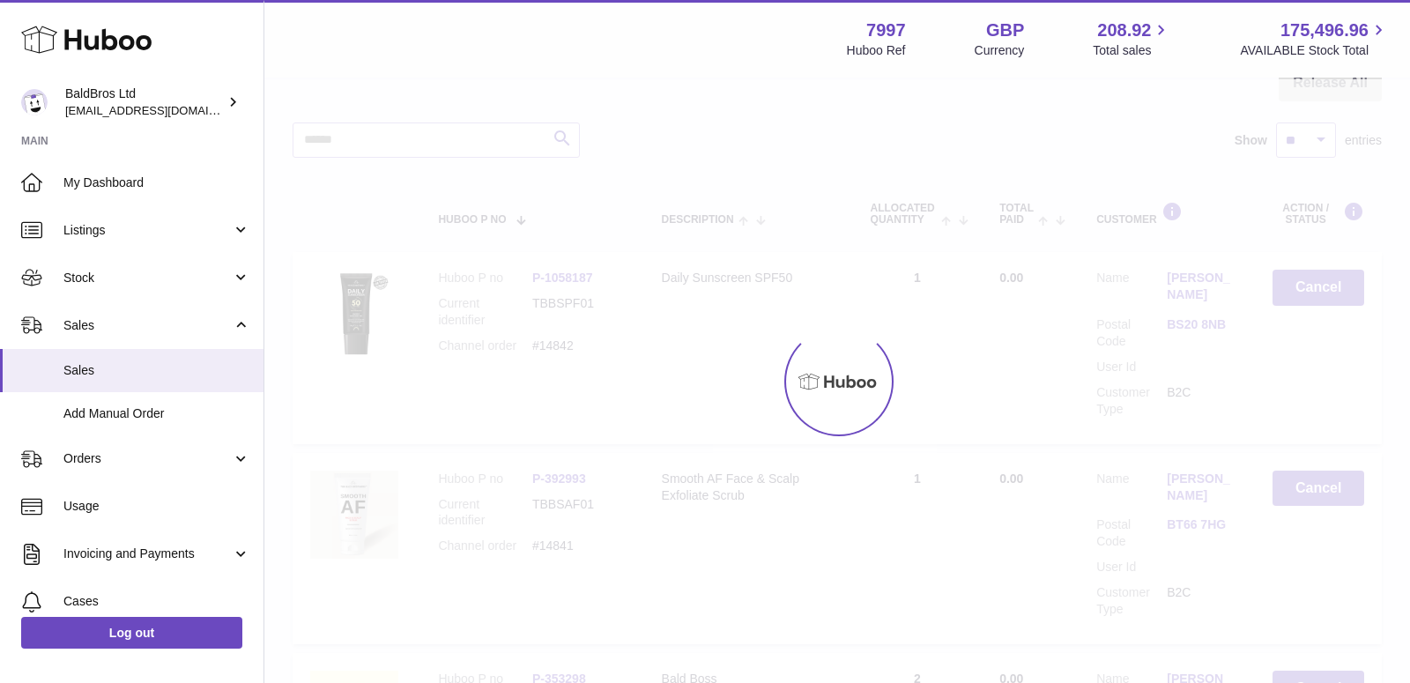
scroll to position [0, 0]
